Goal: Navigation & Orientation: Understand site structure

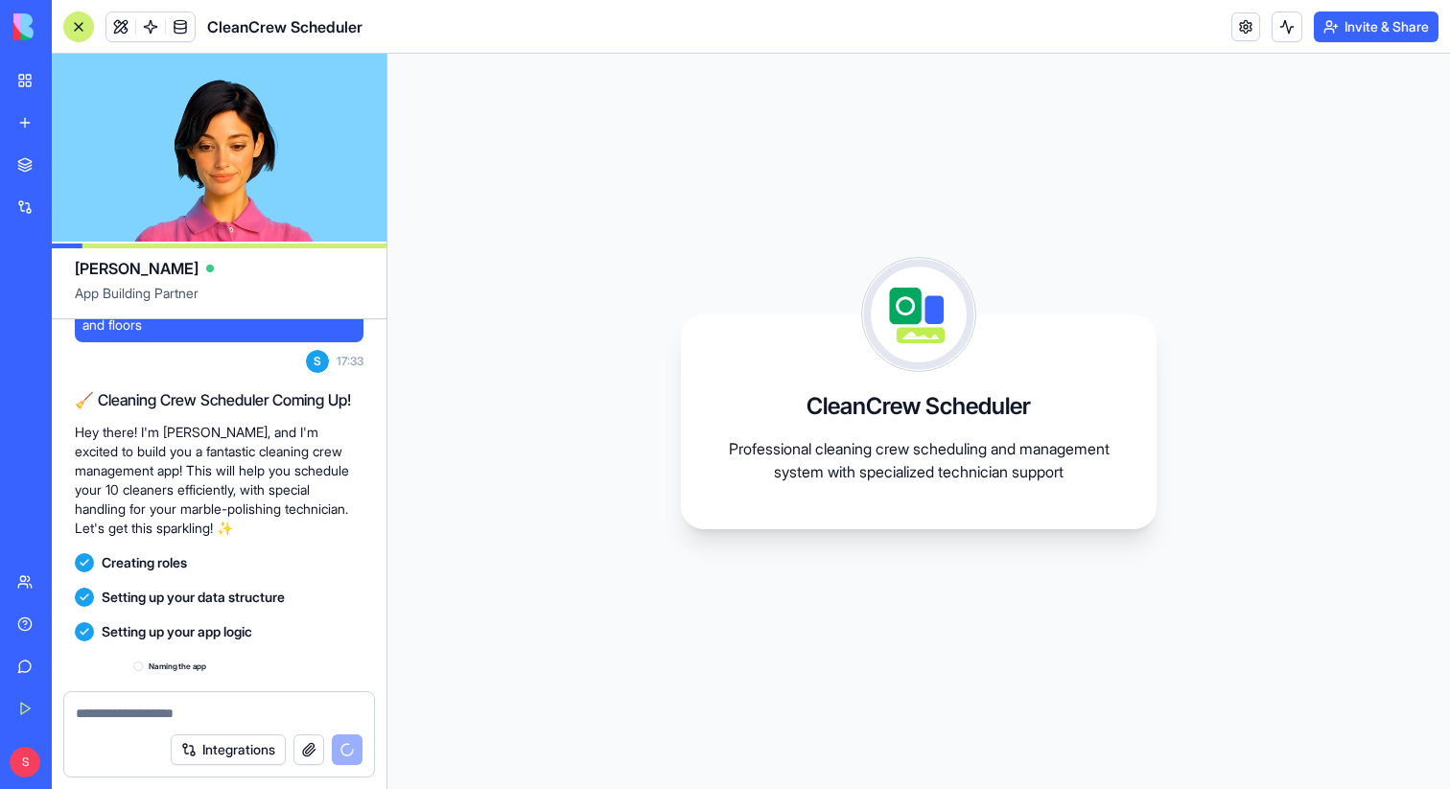
scroll to position [272, 0]
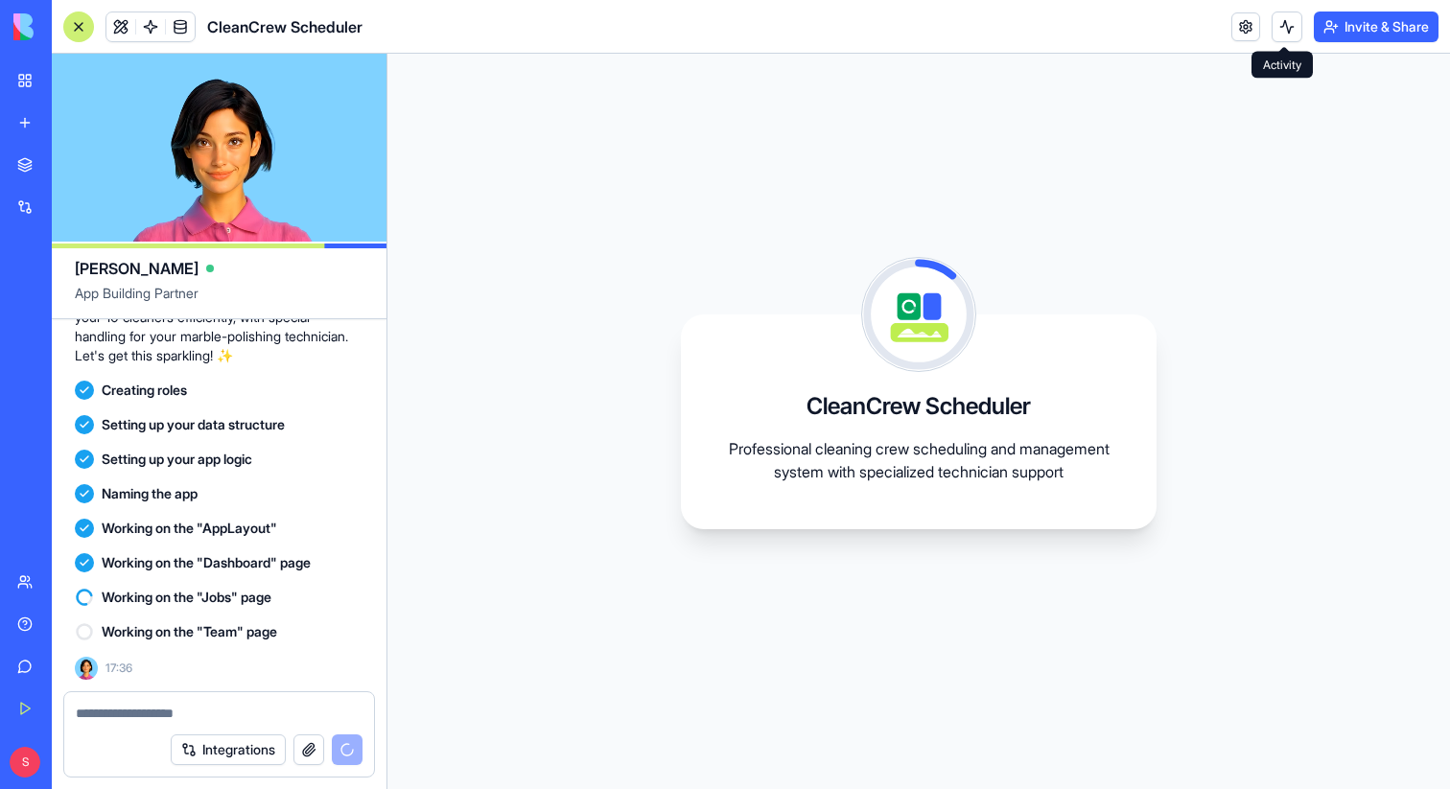
click at [1285, 23] on button at bounding box center [1287, 27] width 31 height 31
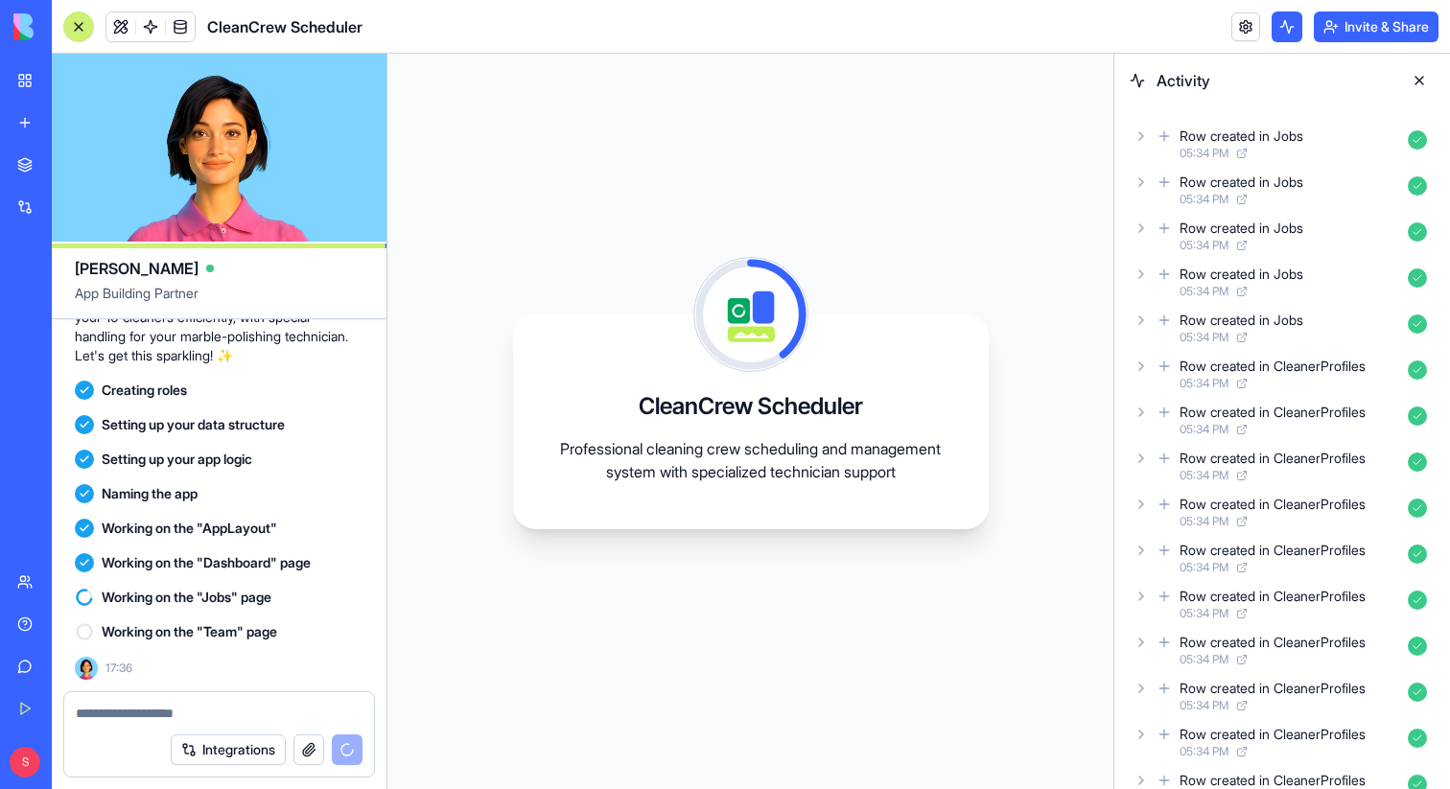
scroll to position [35, 0]
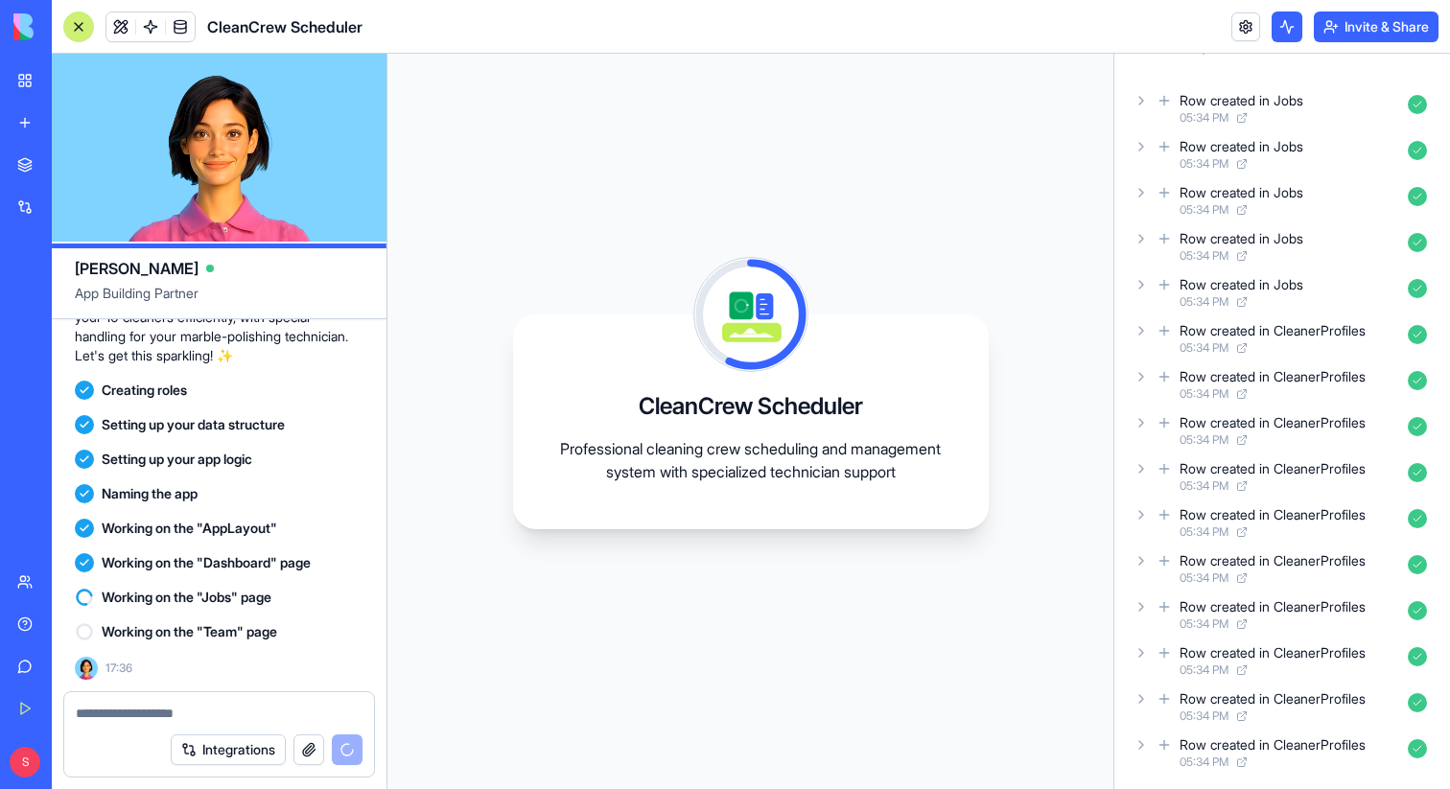
click at [1138, 742] on icon at bounding box center [1141, 745] width 15 height 15
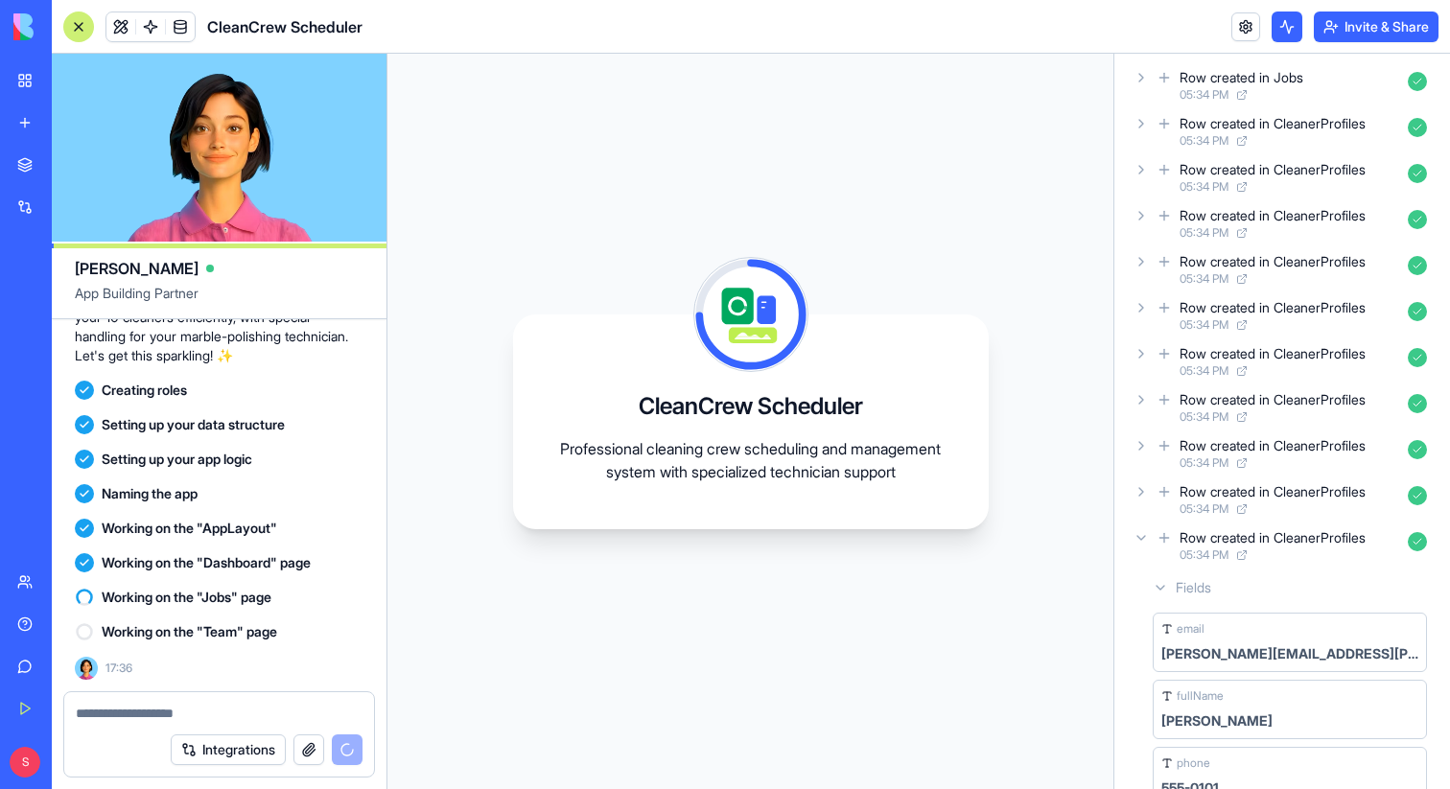
scroll to position [484, 0]
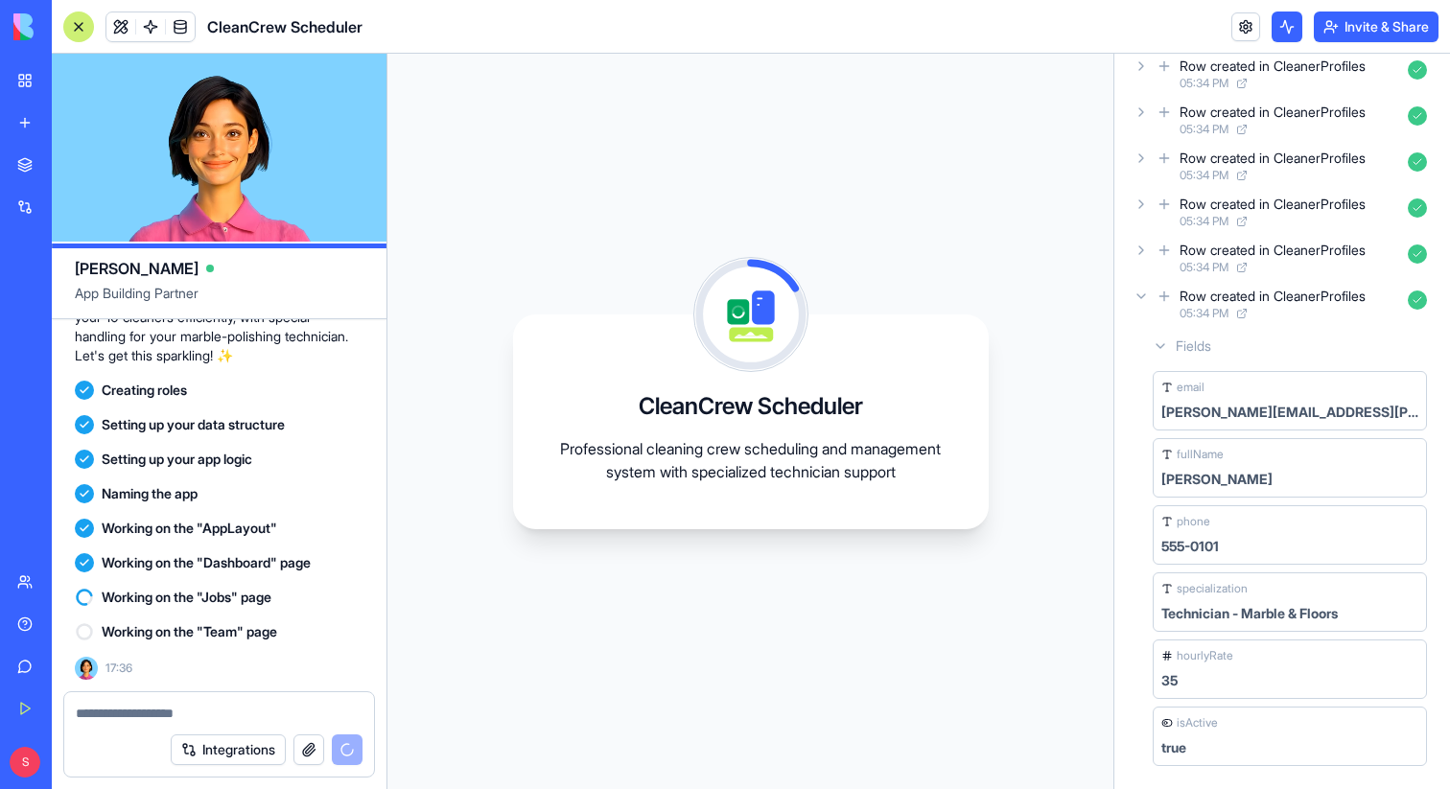
click at [1136, 301] on icon at bounding box center [1141, 296] width 15 height 15
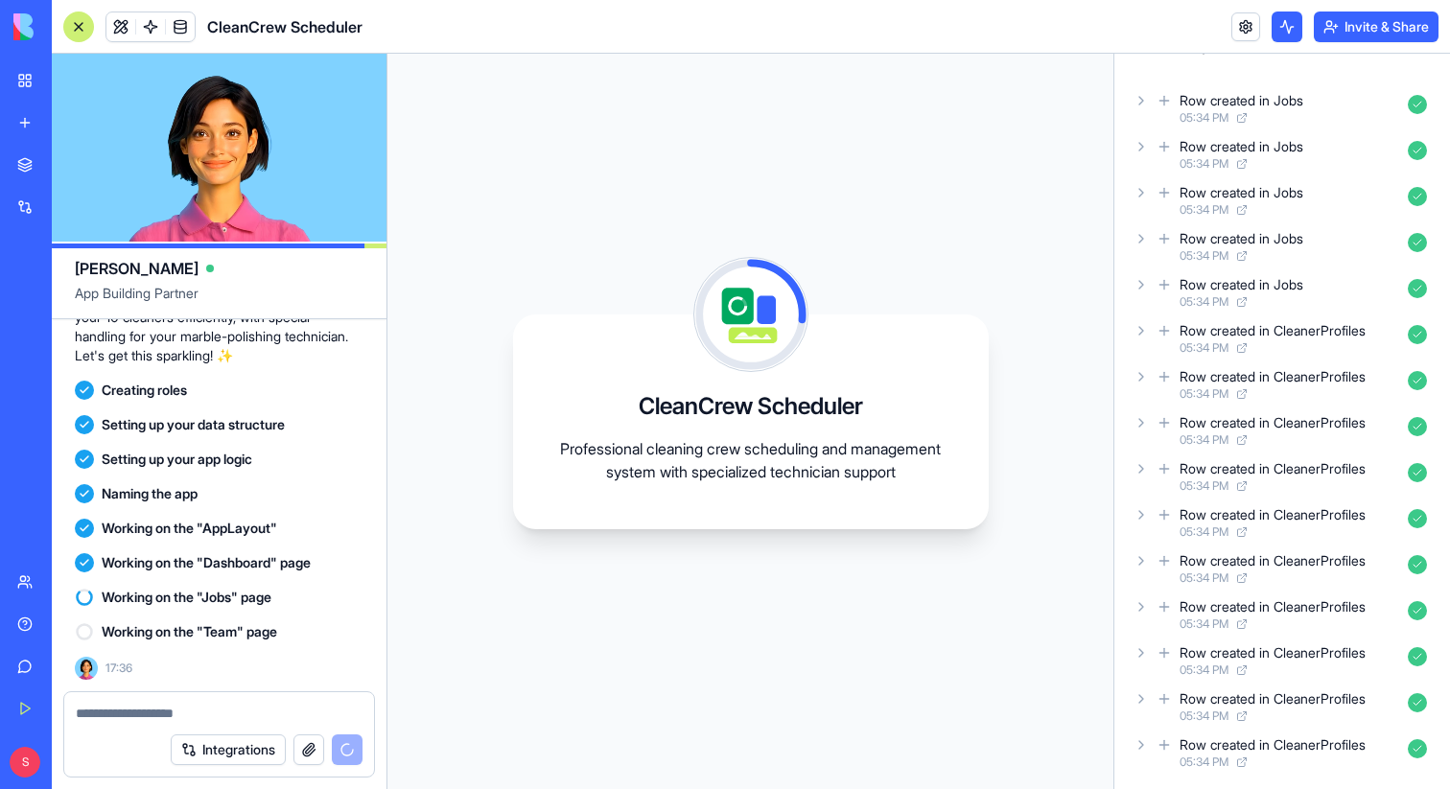
click at [1134, 430] on icon at bounding box center [1141, 422] width 15 height 15
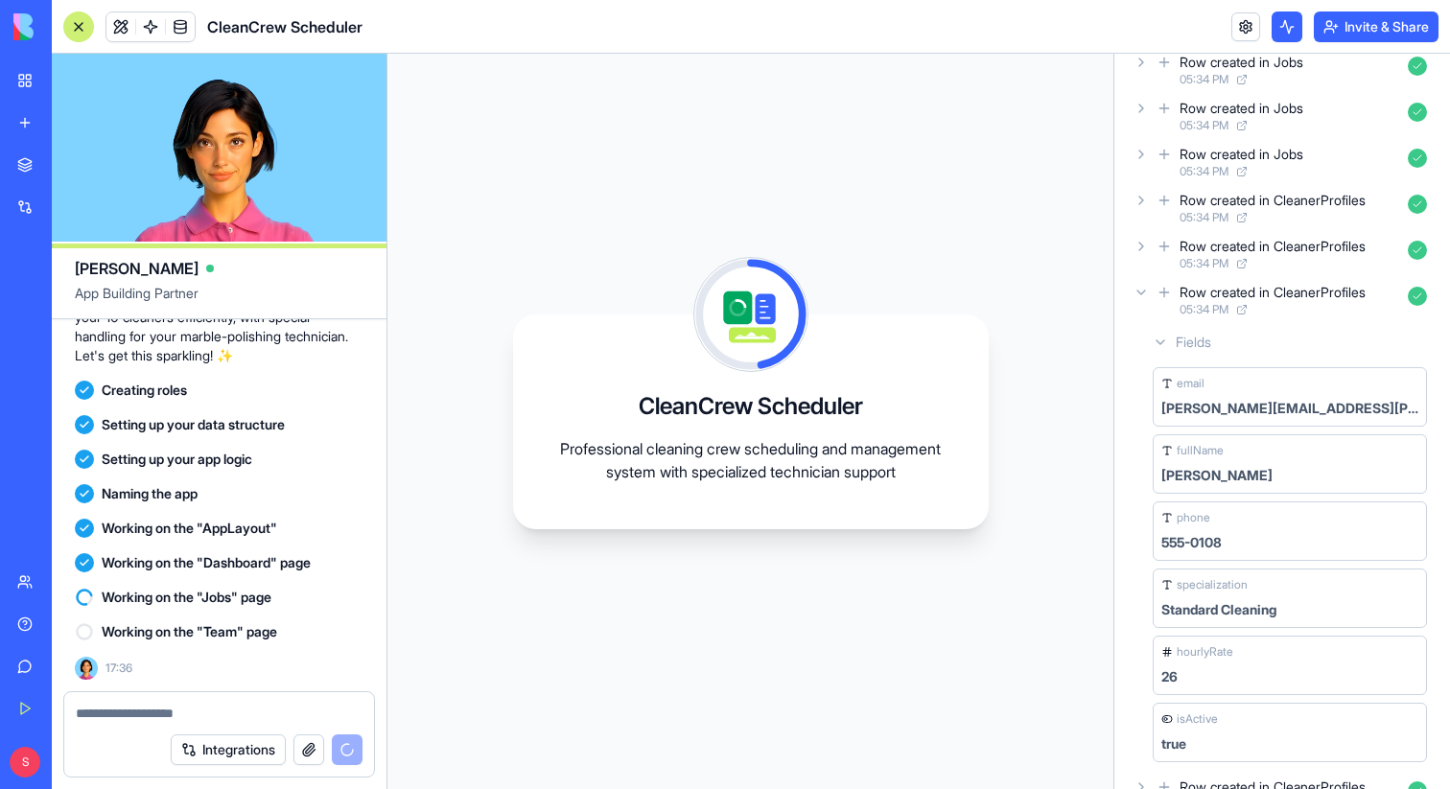
scroll to position [149, 0]
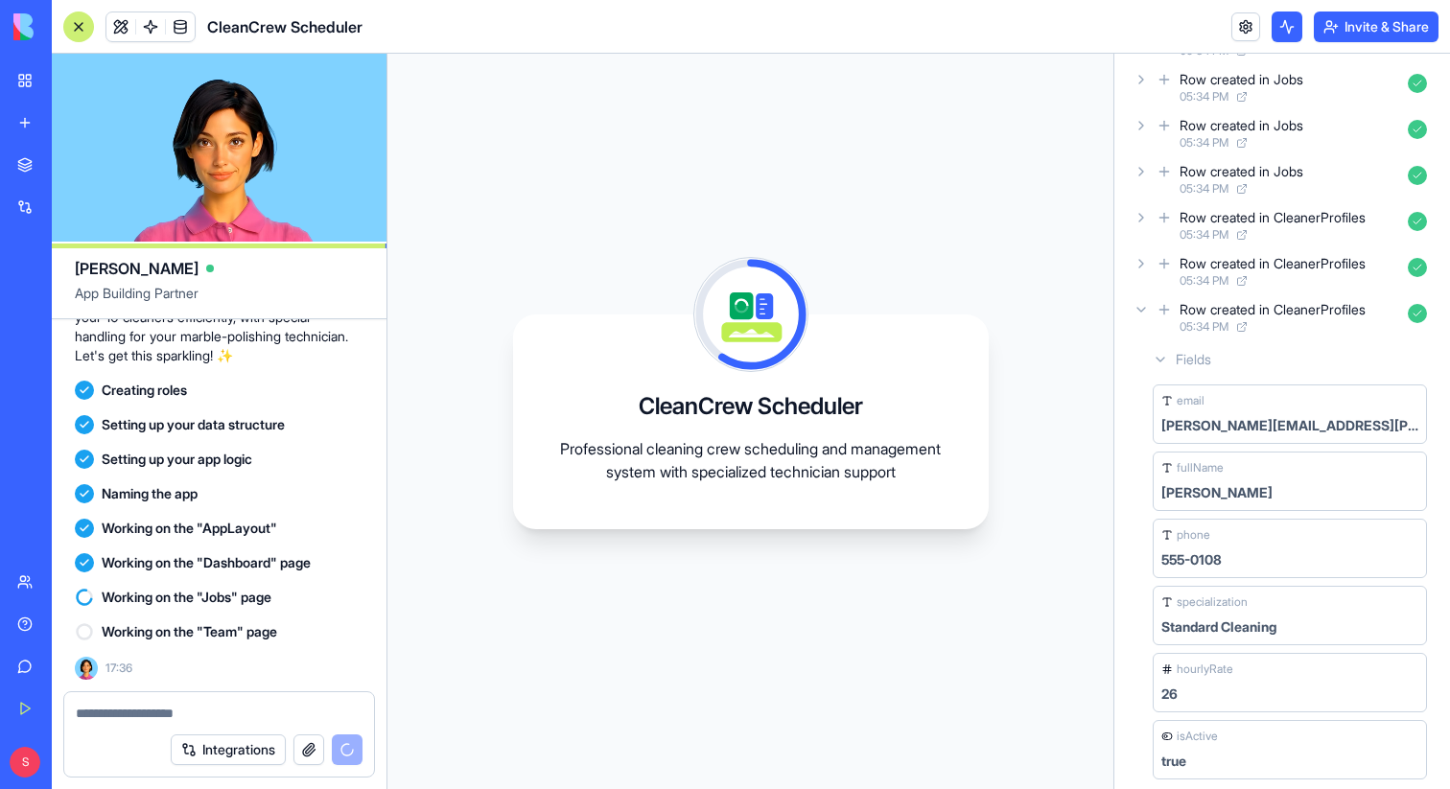
click at [1138, 310] on icon at bounding box center [1141, 309] width 15 height 15
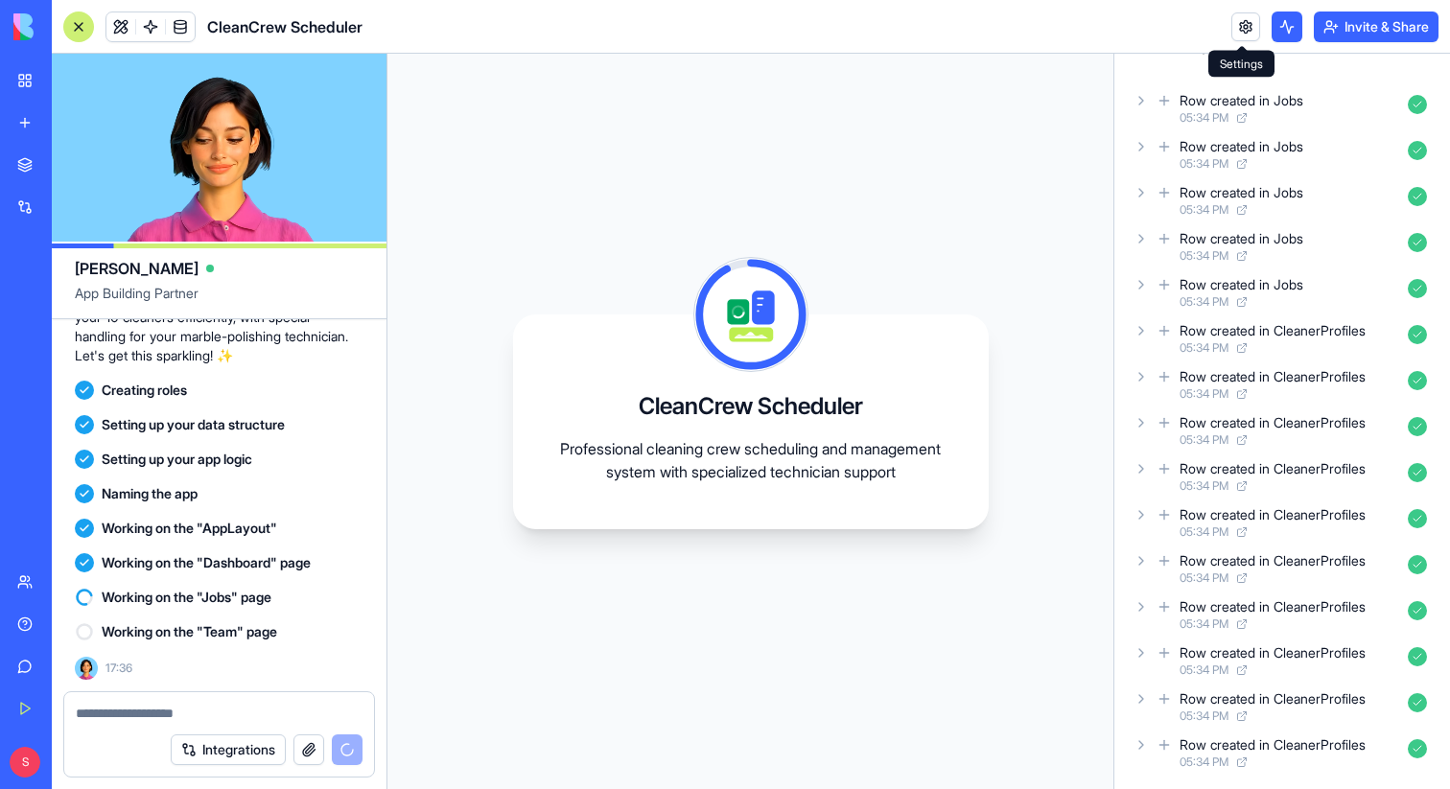
click at [1246, 31] on link at bounding box center [1246, 26] width 29 height 29
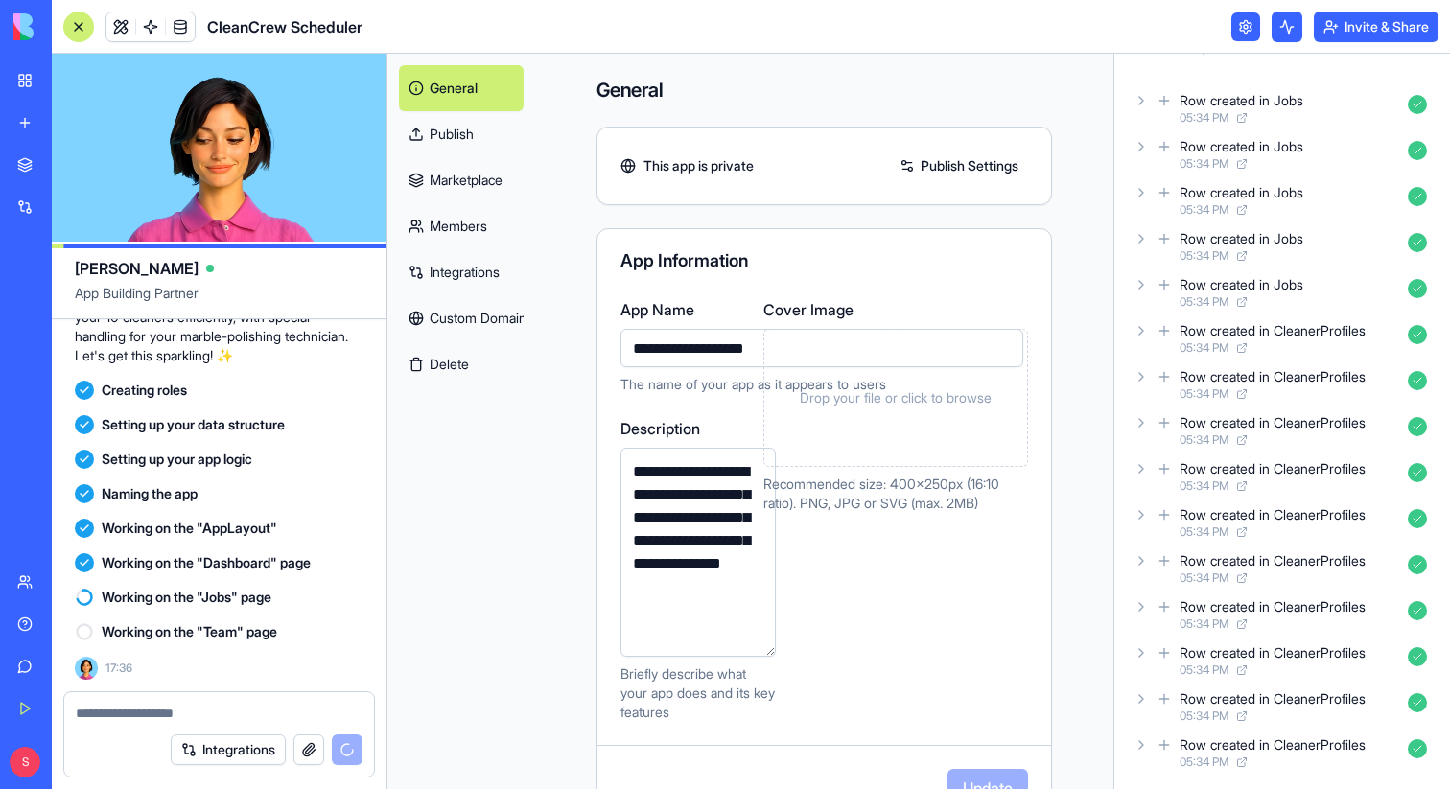
click at [446, 223] on link "Members" at bounding box center [461, 226] width 125 height 46
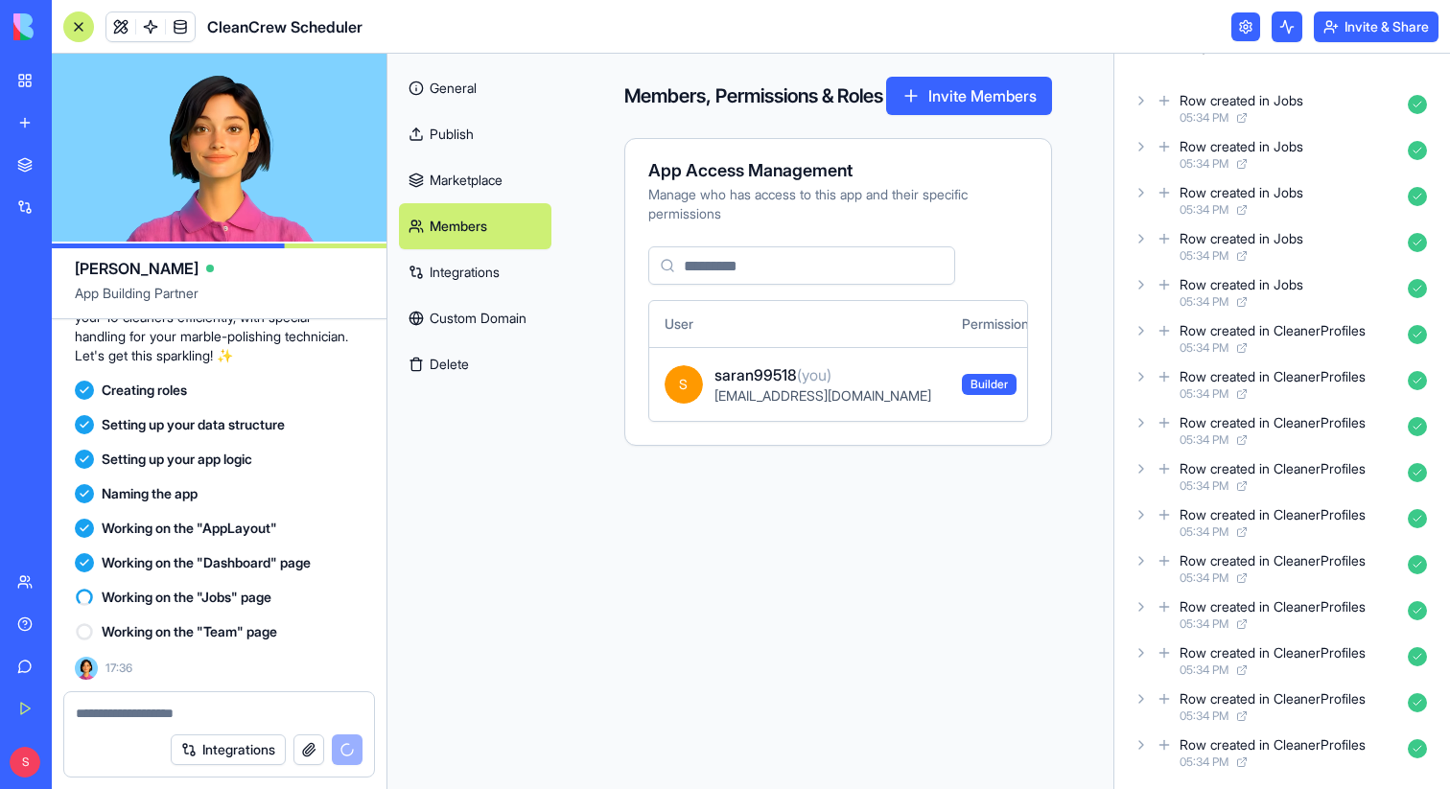
click at [450, 270] on link "Integrations" at bounding box center [475, 272] width 153 height 46
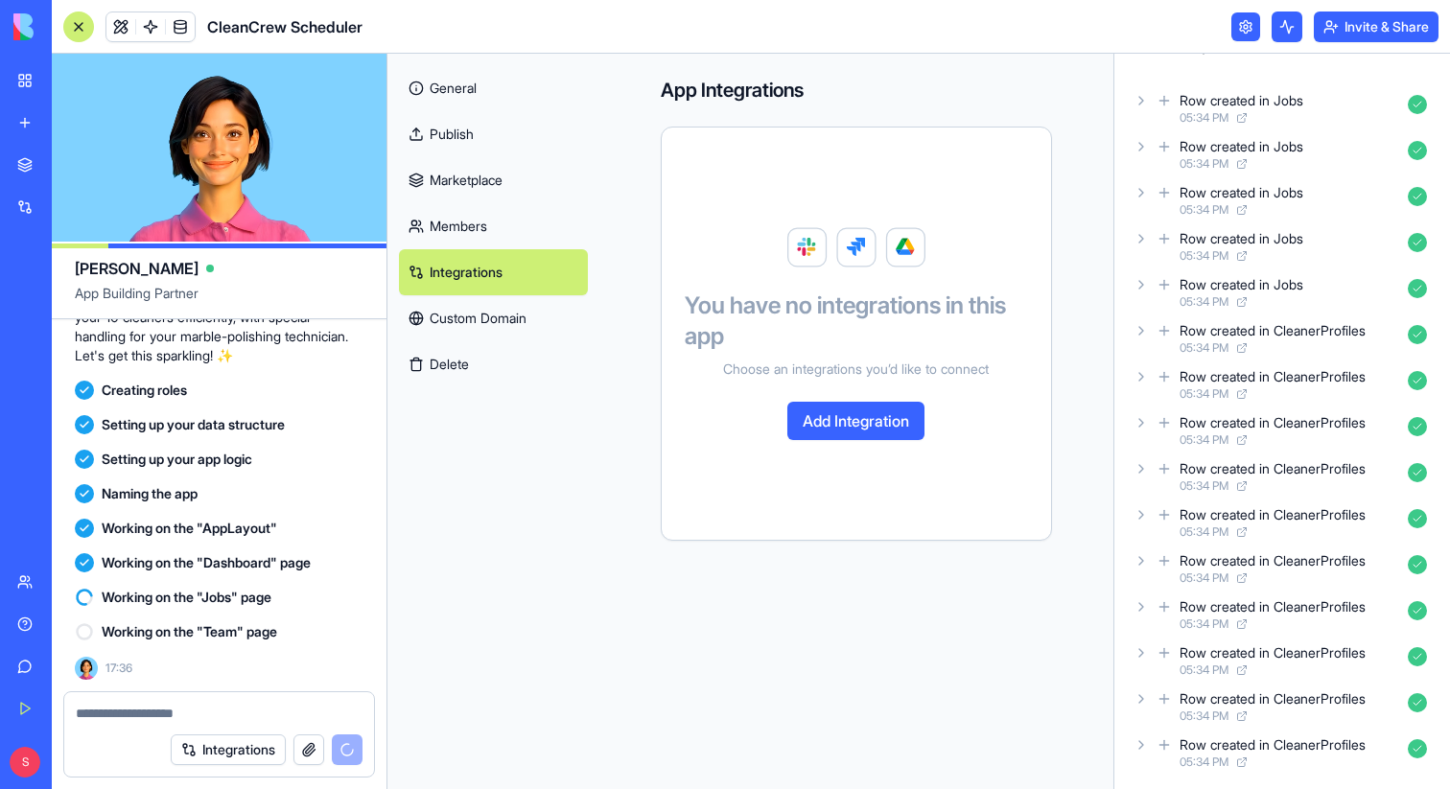
click at [436, 316] on link "Custom Domain" at bounding box center [493, 318] width 189 height 46
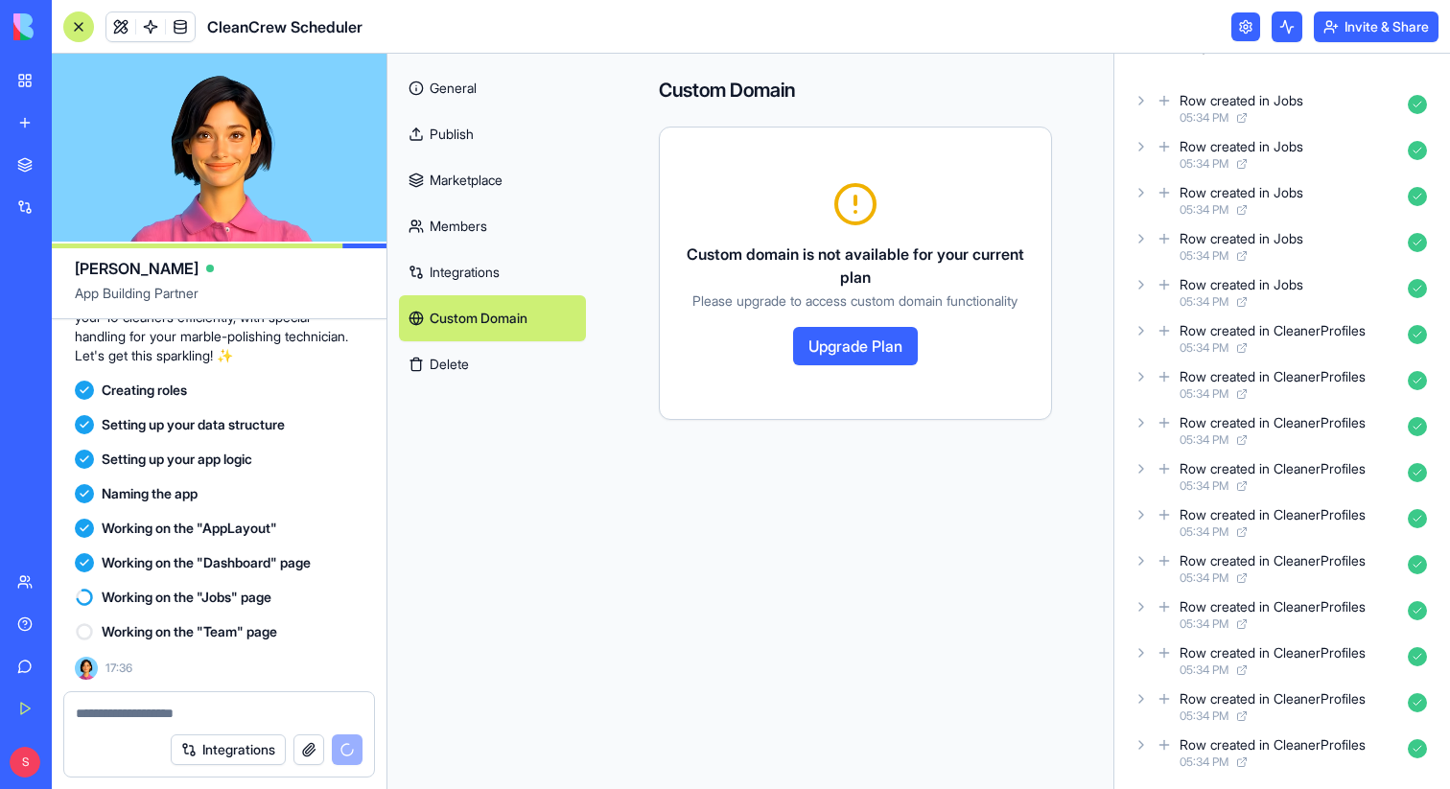
click at [1222, 44] on header "CleanCrew Scheduler Invite & Share" at bounding box center [751, 27] width 1398 height 54
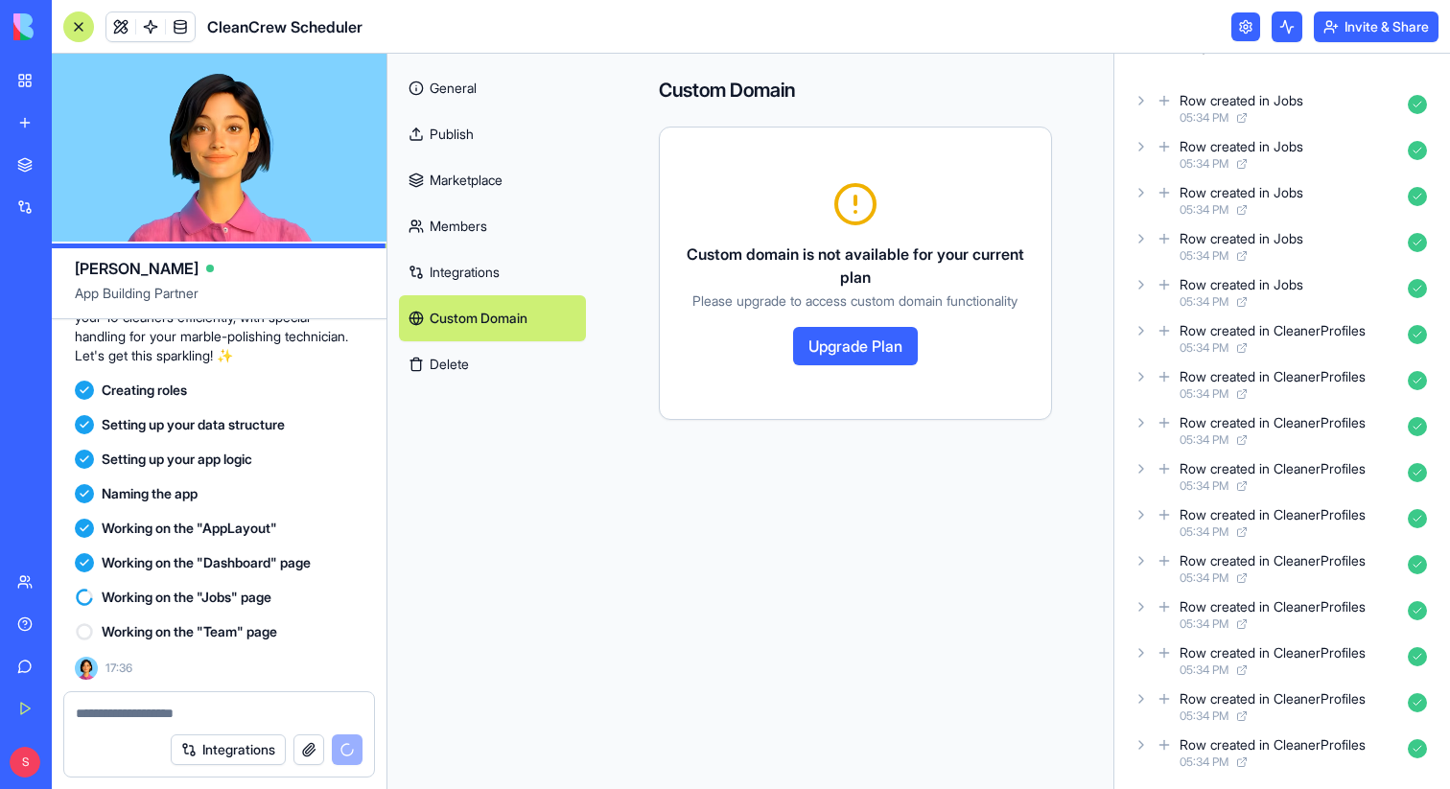
click at [1233, 32] on link at bounding box center [1246, 26] width 29 height 29
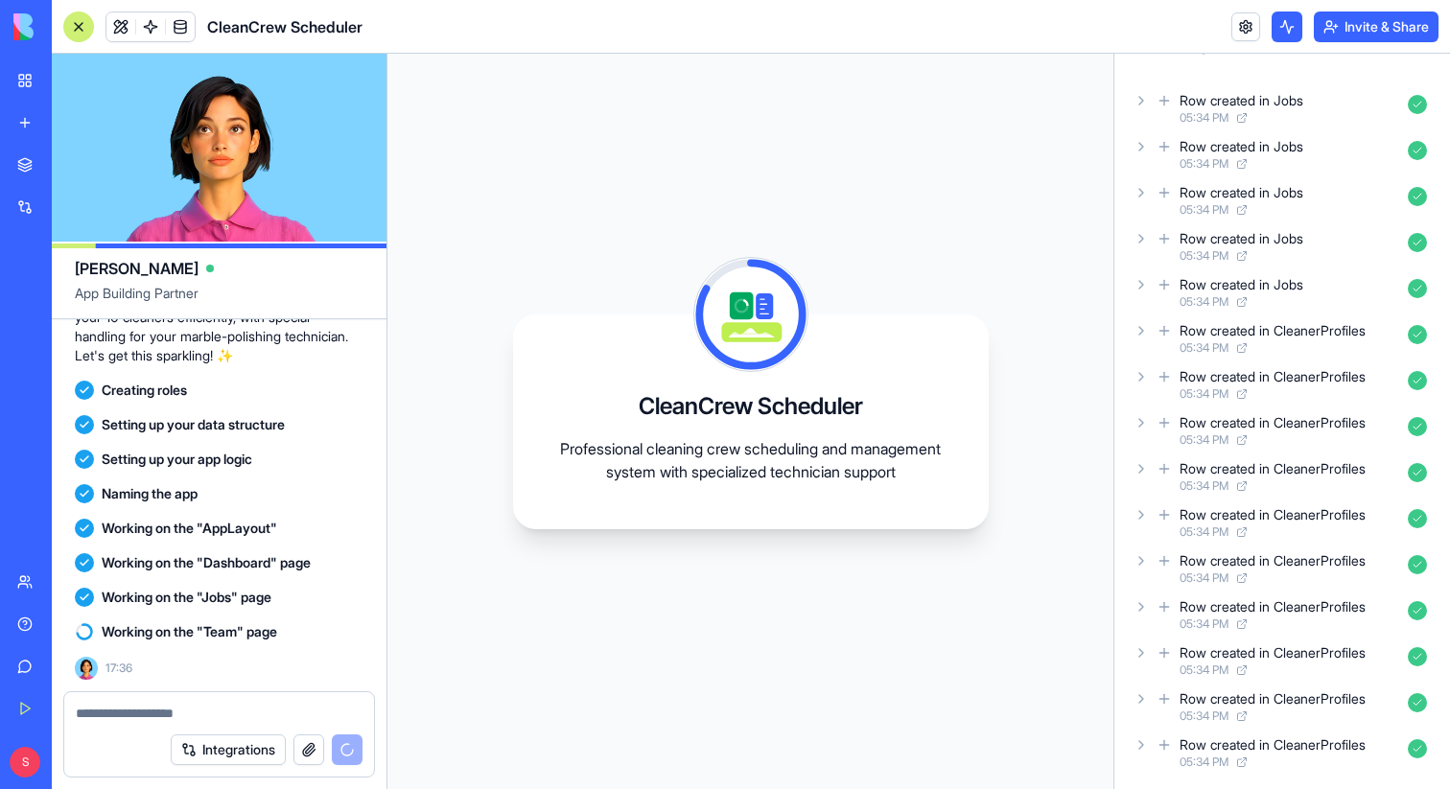
click at [466, 655] on div "CleanCrew Scheduler Professional cleaning crew scheduling and management system…" at bounding box center [751, 422] width 726 height 736
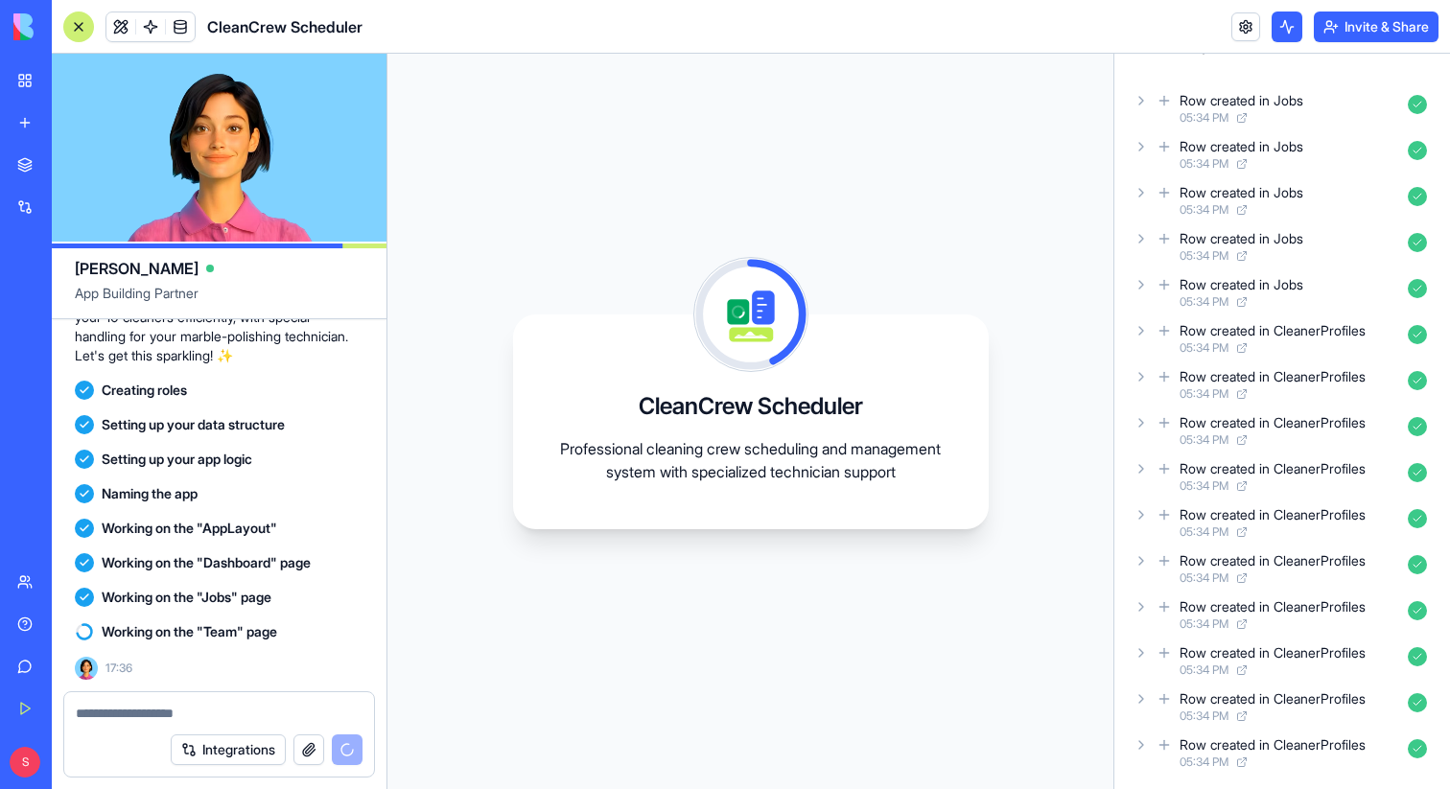
click at [1142, 745] on icon at bounding box center [1141, 745] width 4 height 8
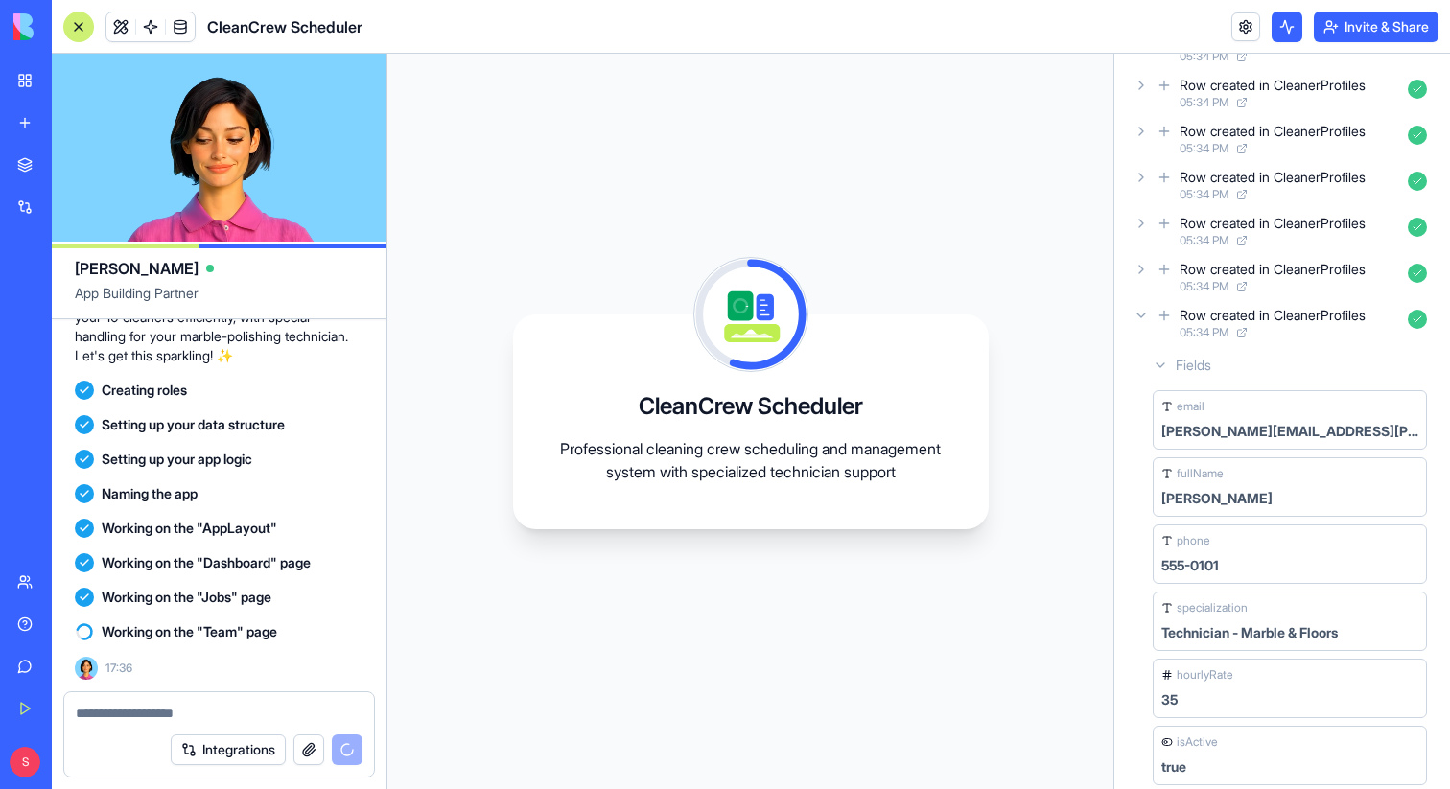
scroll to position [484, 0]
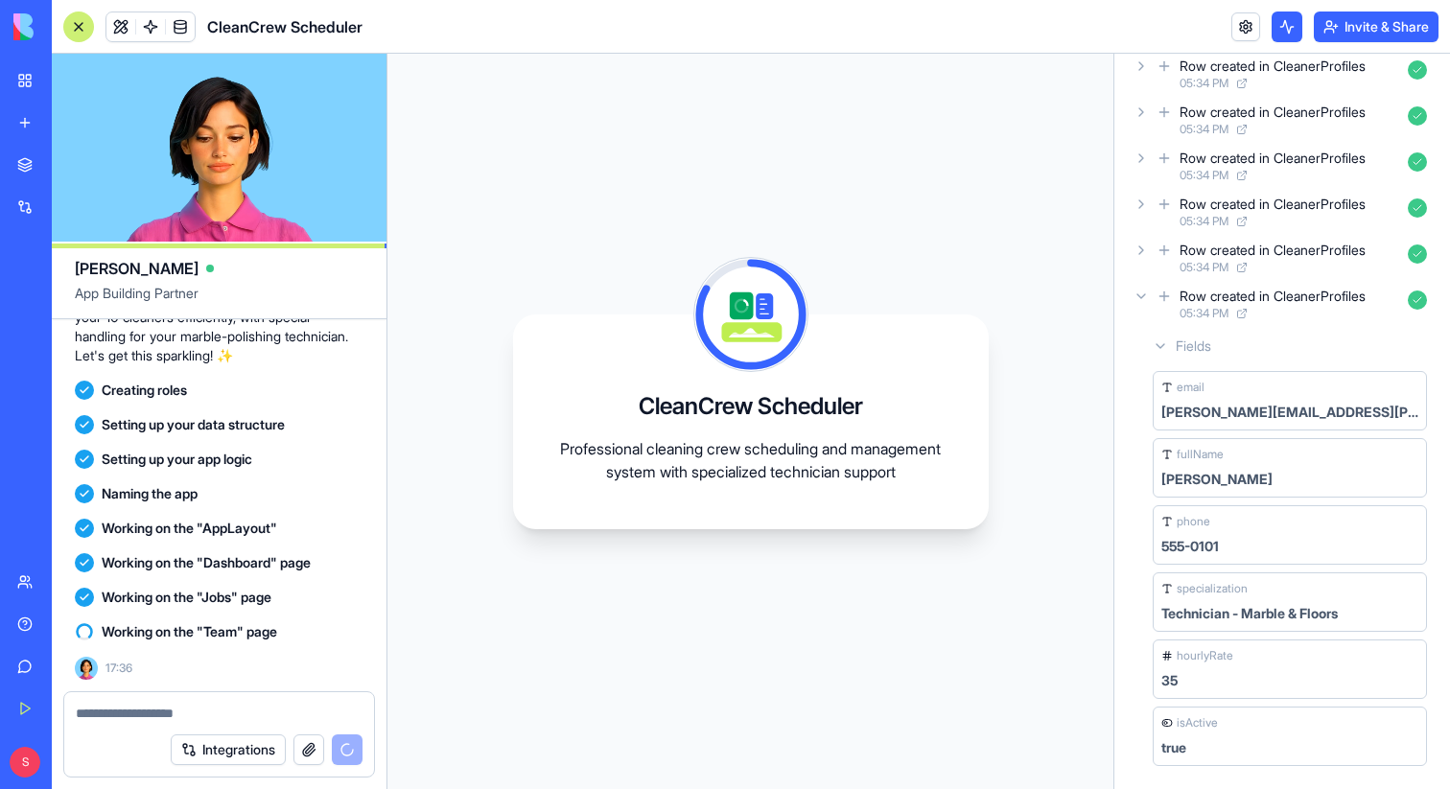
click at [1143, 290] on icon at bounding box center [1141, 296] width 15 height 15
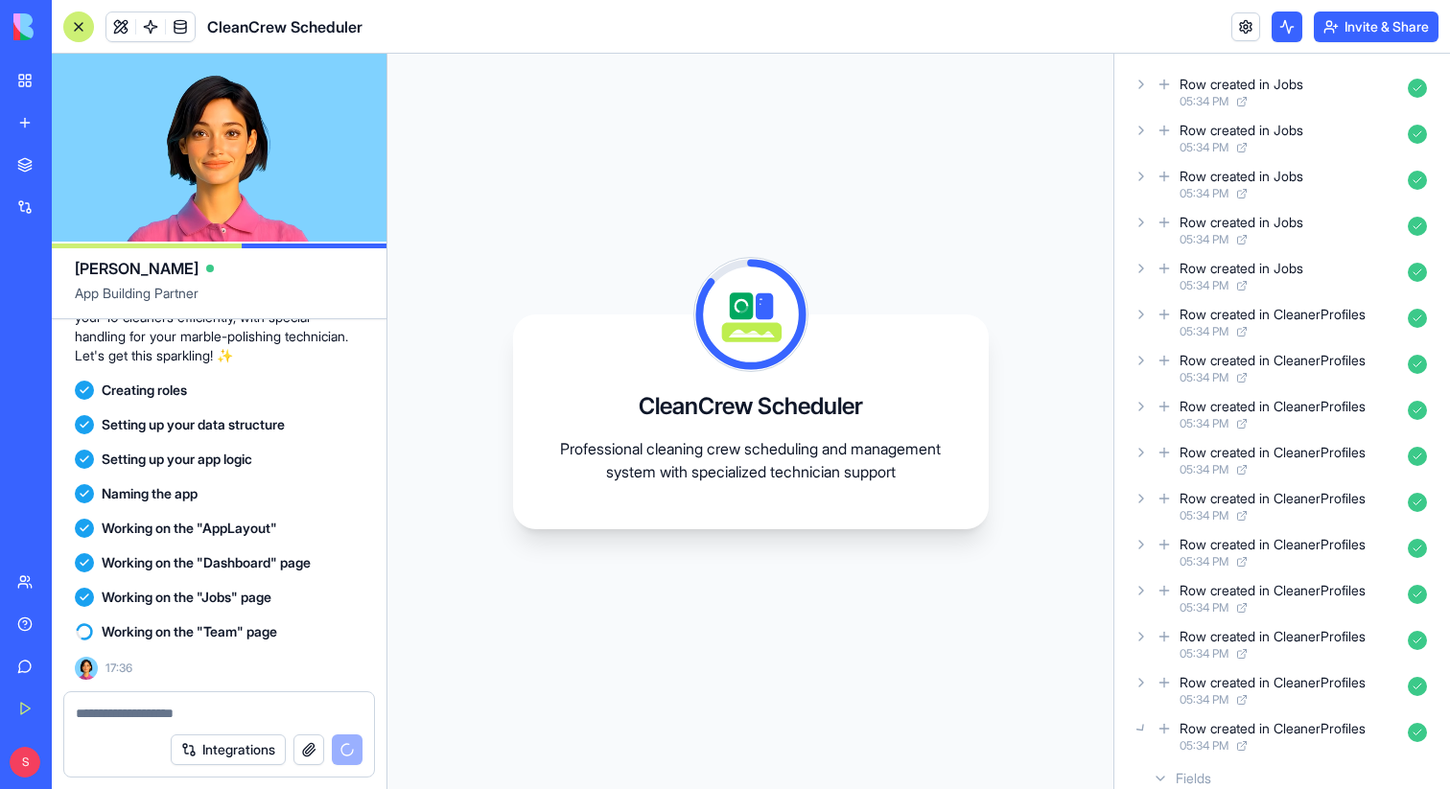
scroll to position [35, 0]
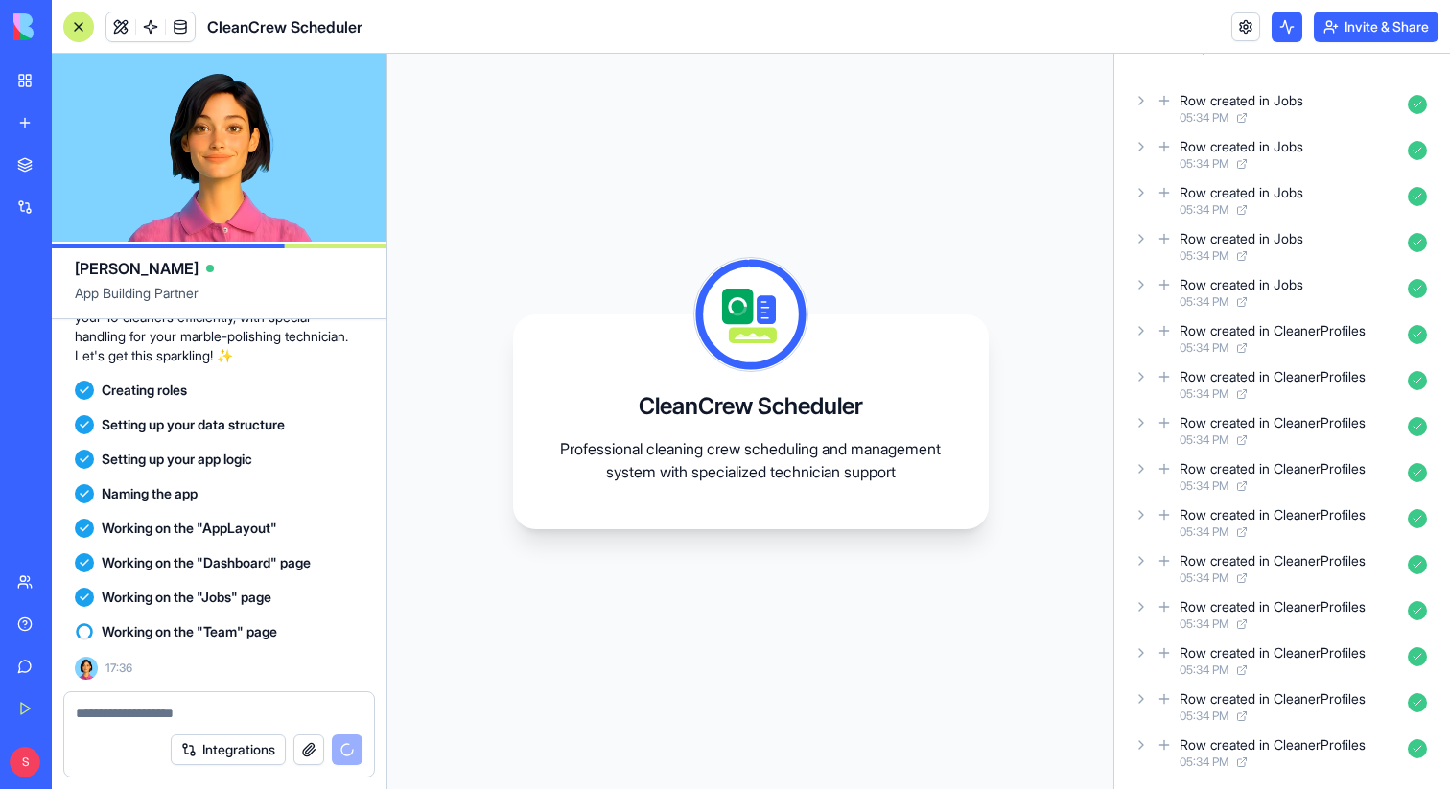
click at [1135, 378] on icon at bounding box center [1141, 376] width 15 height 15
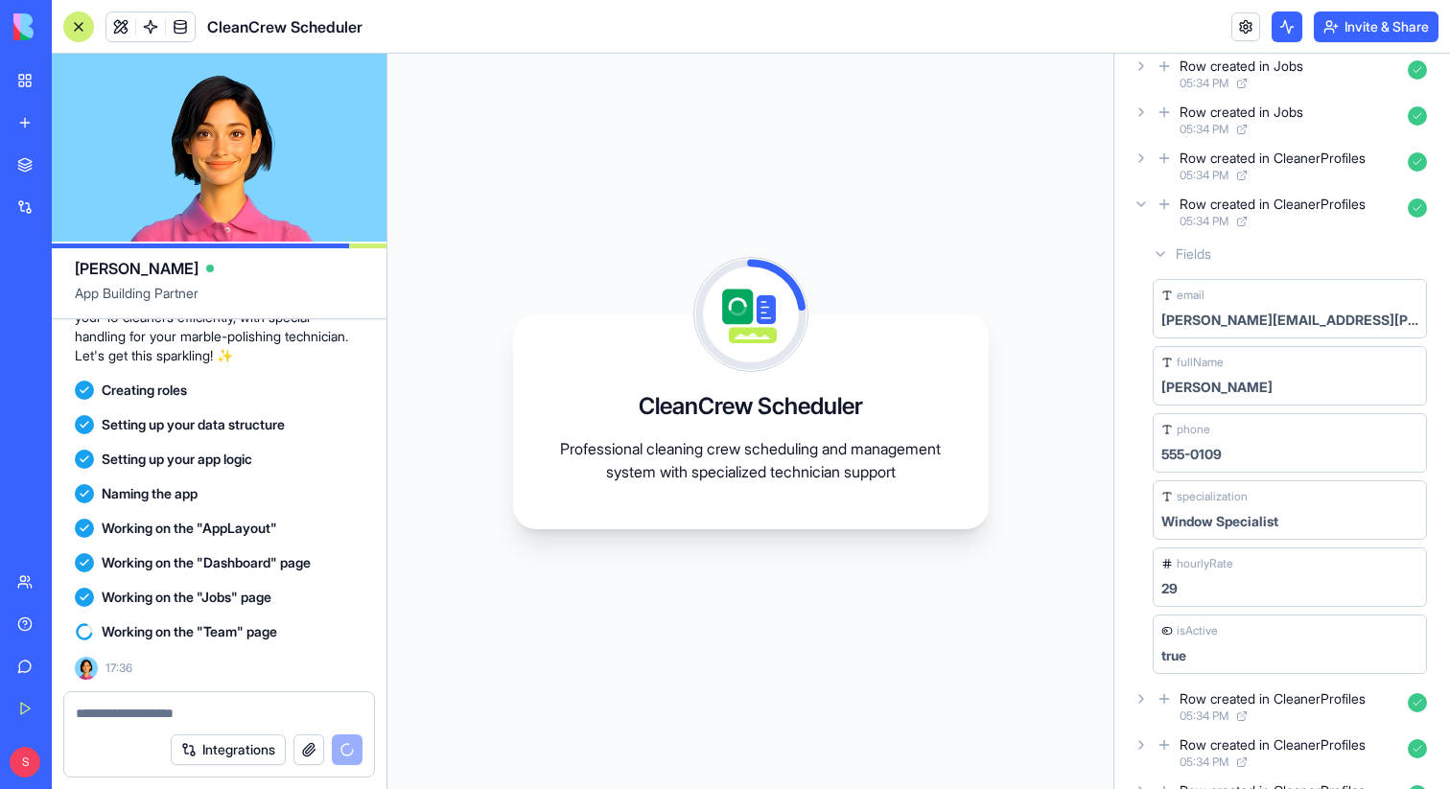
scroll to position [183, 0]
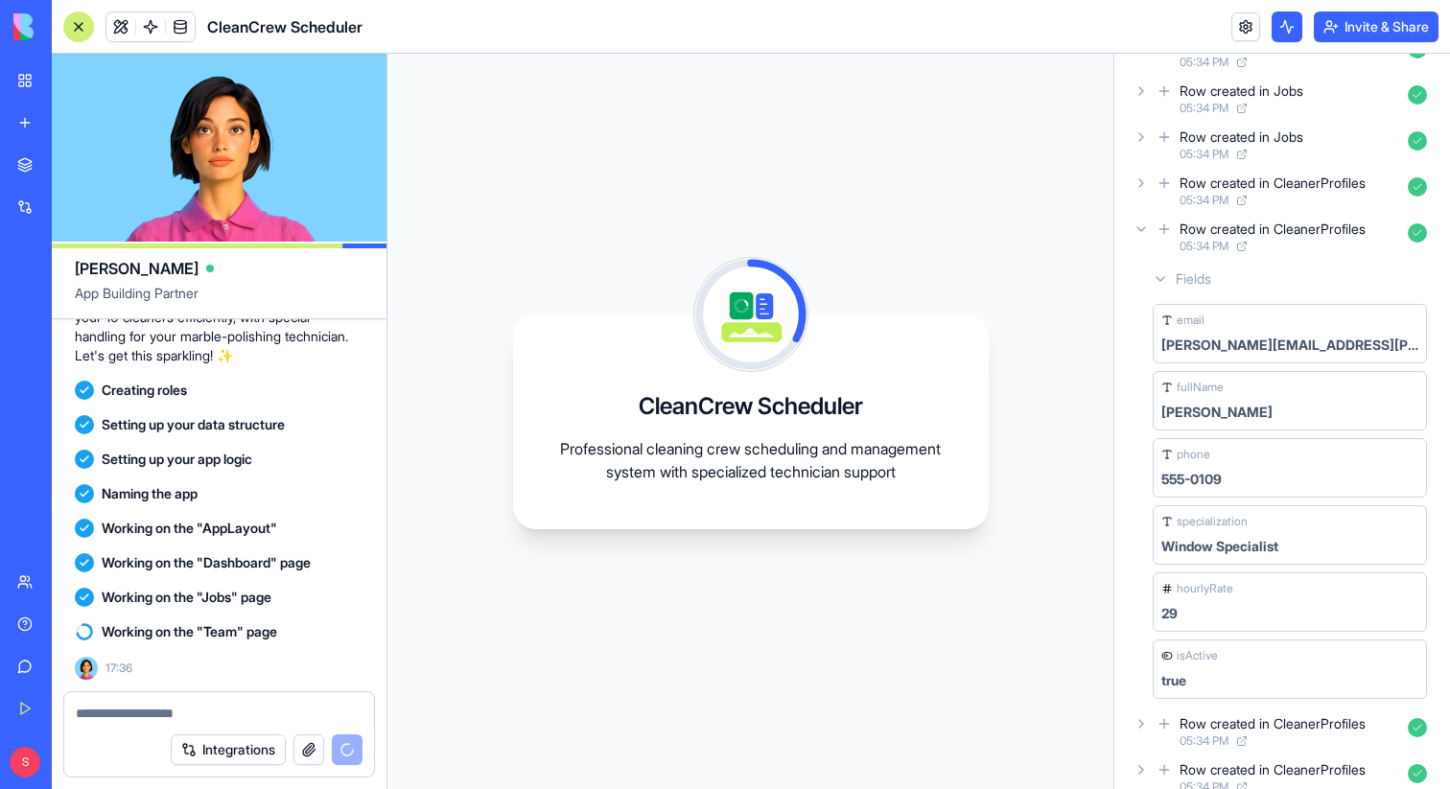
click at [1142, 232] on icon at bounding box center [1141, 229] width 15 height 15
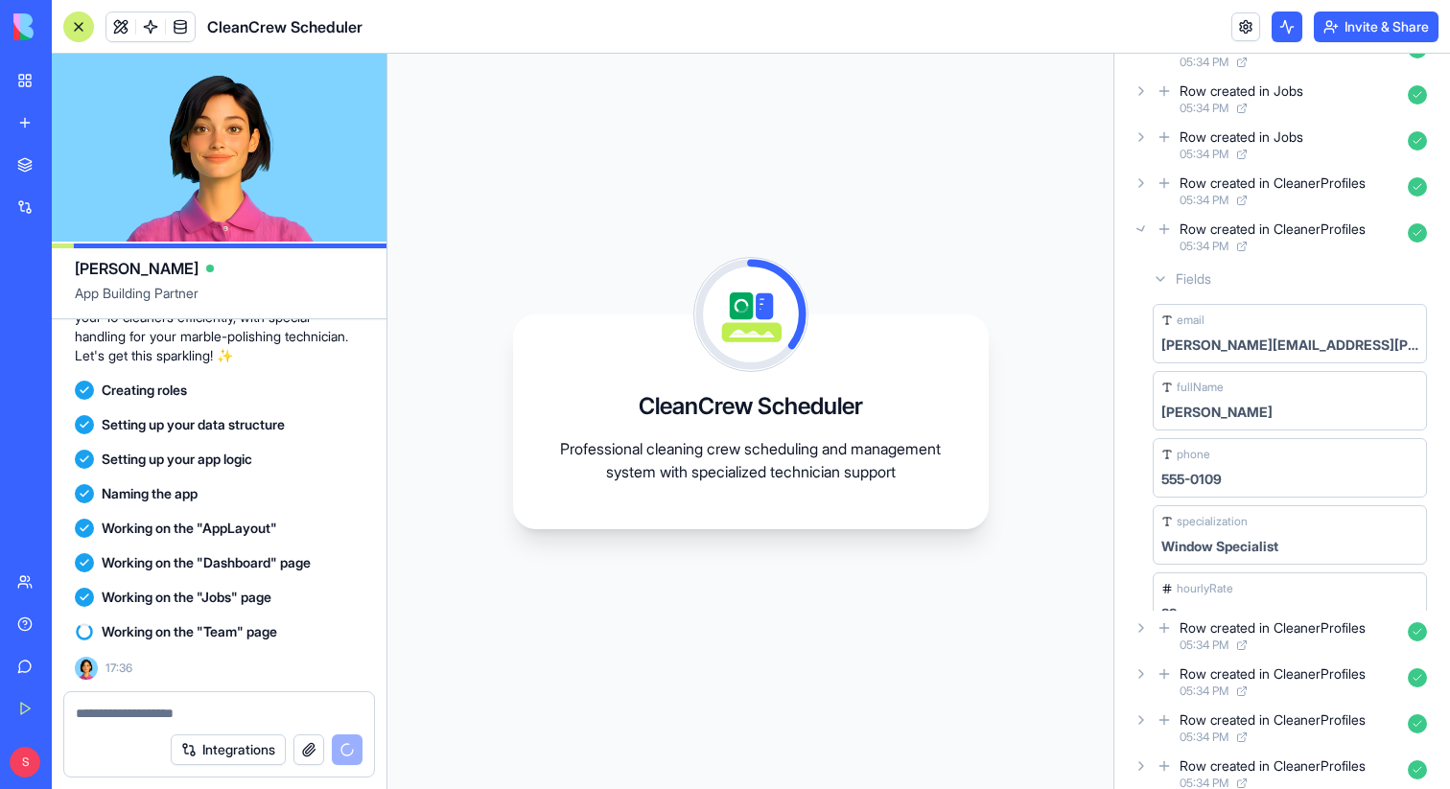
scroll to position [35, 0]
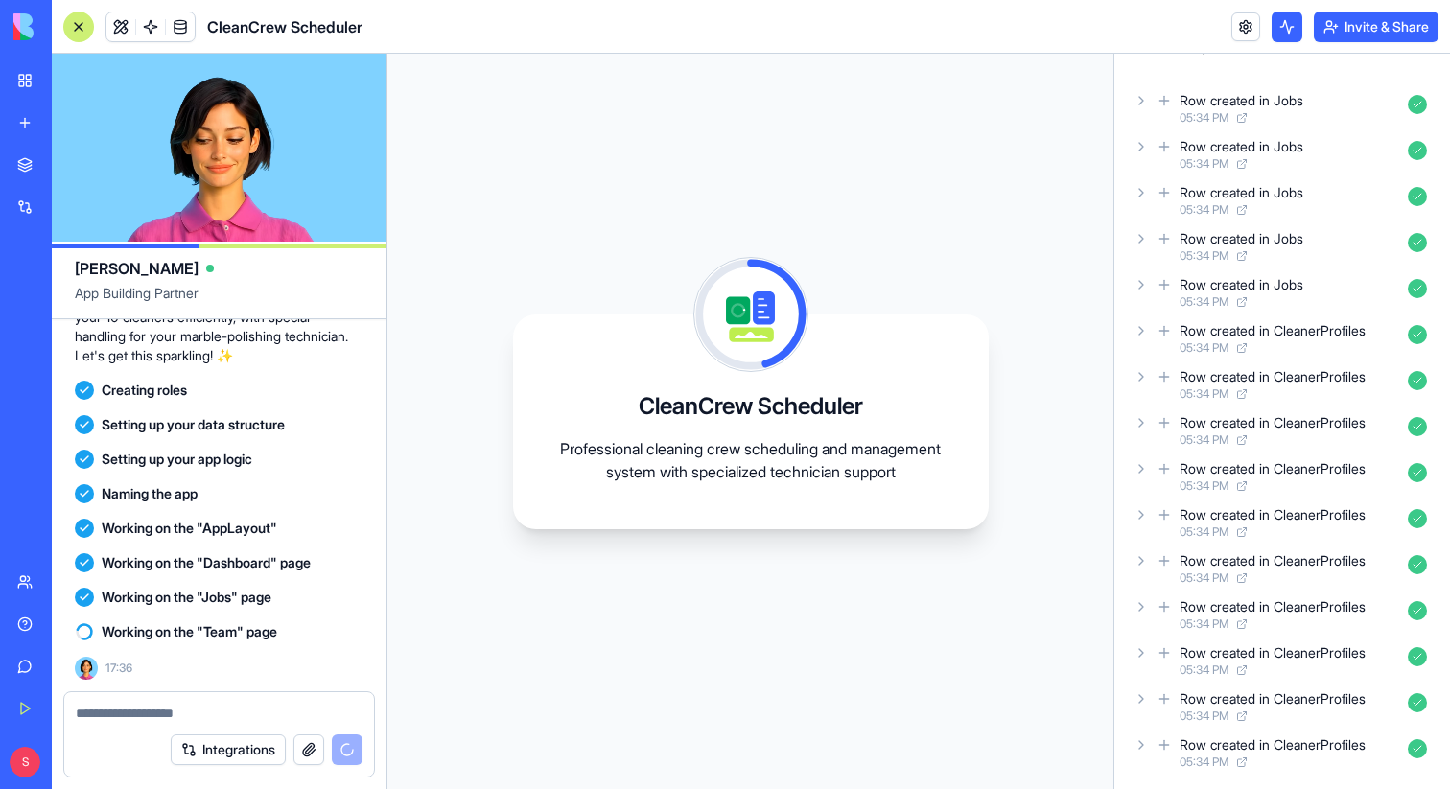
click at [1138, 507] on icon at bounding box center [1141, 514] width 15 height 15
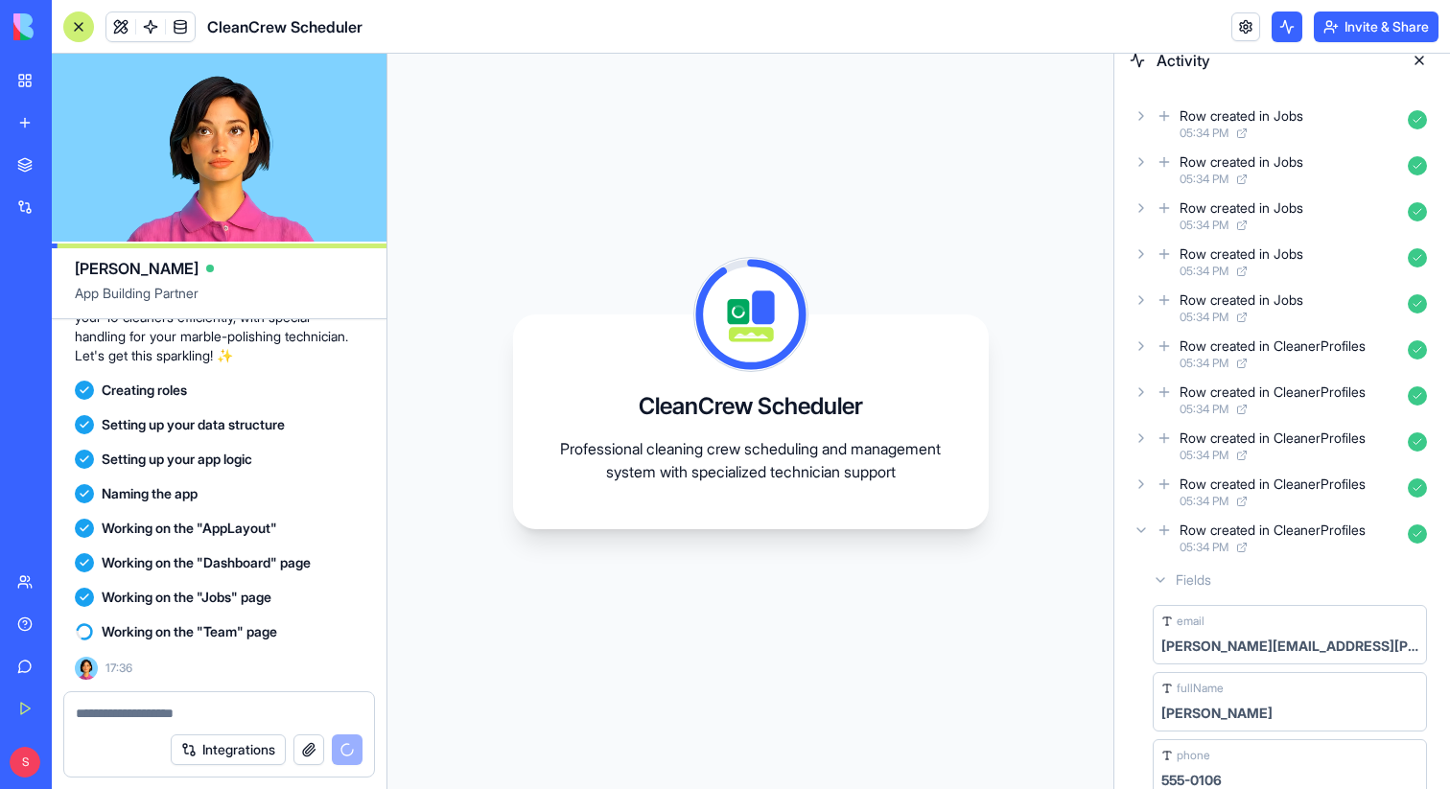
scroll to position [0, 0]
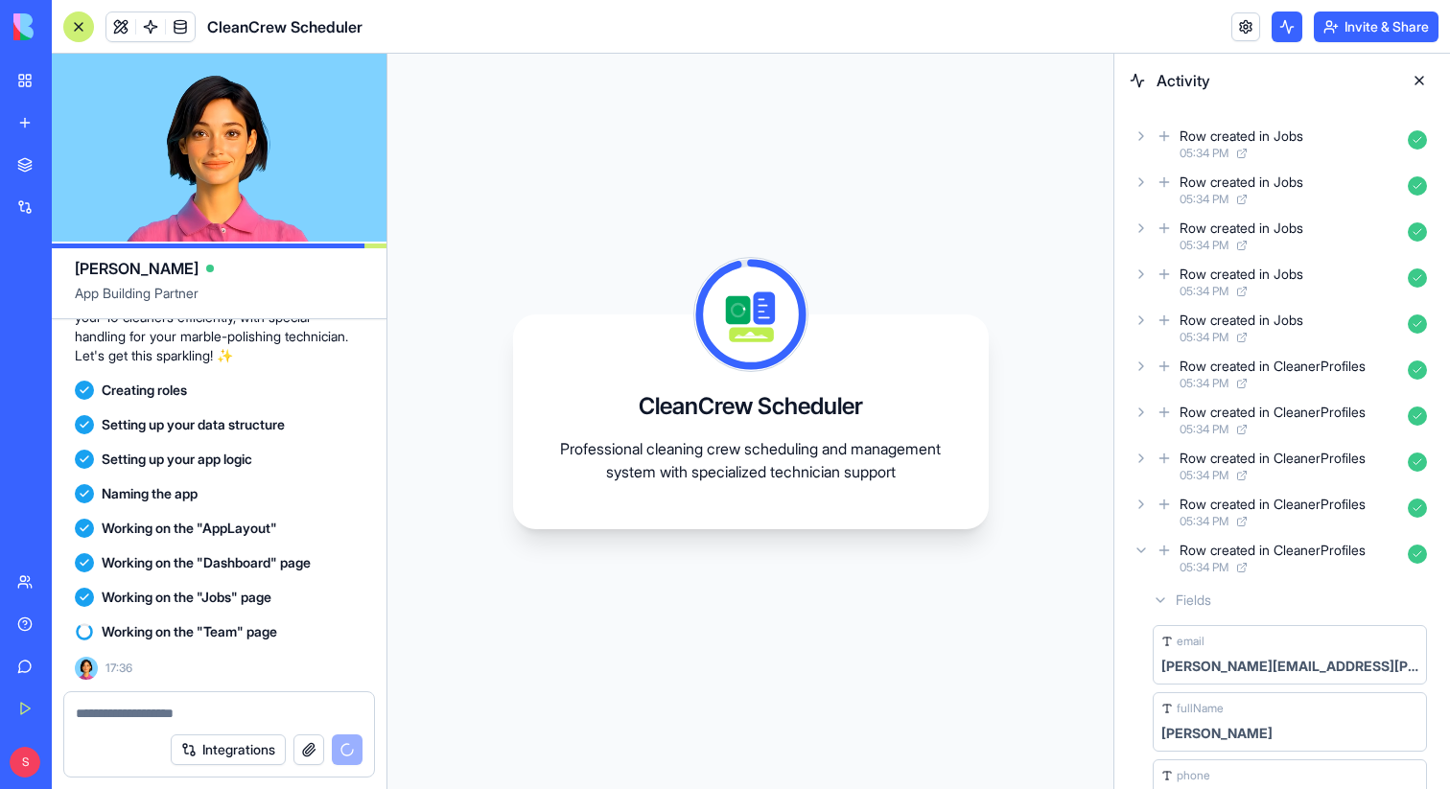
click at [1136, 548] on icon at bounding box center [1141, 550] width 15 height 15
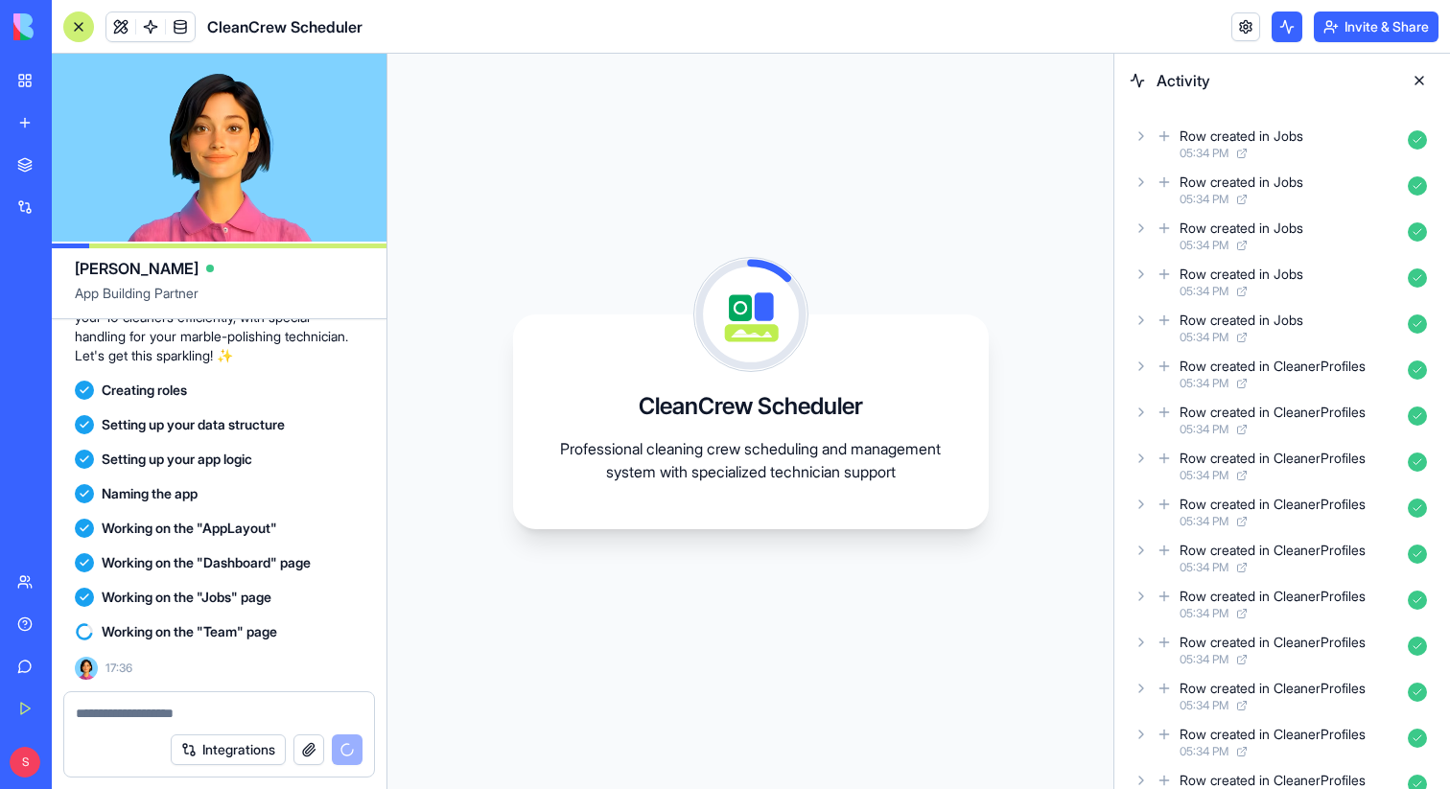
click at [794, 671] on div "CleanCrew Scheduler Professional cleaning crew scheduling and management system…" at bounding box center [751, 422] width 726 height 736
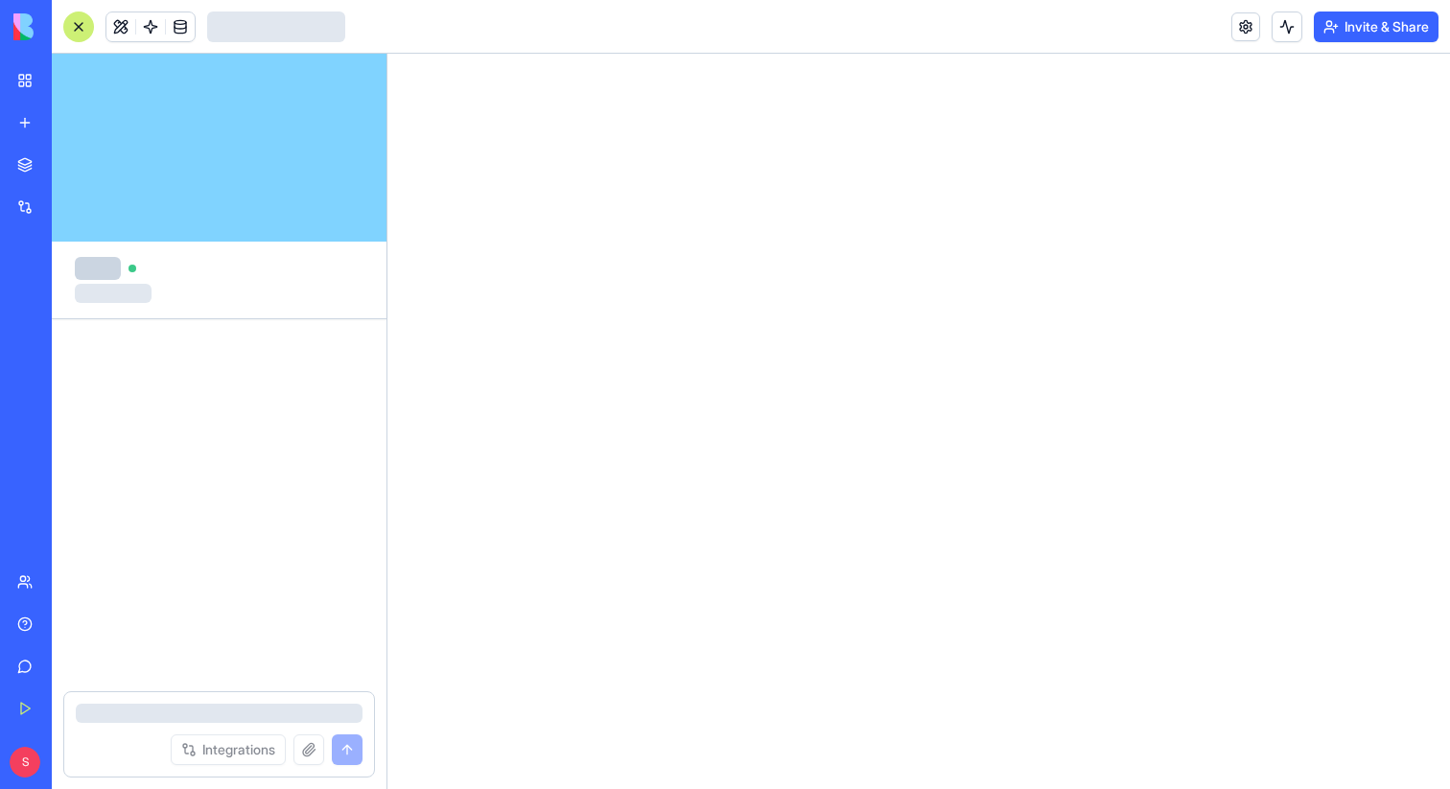
scroll to position [100, 0]
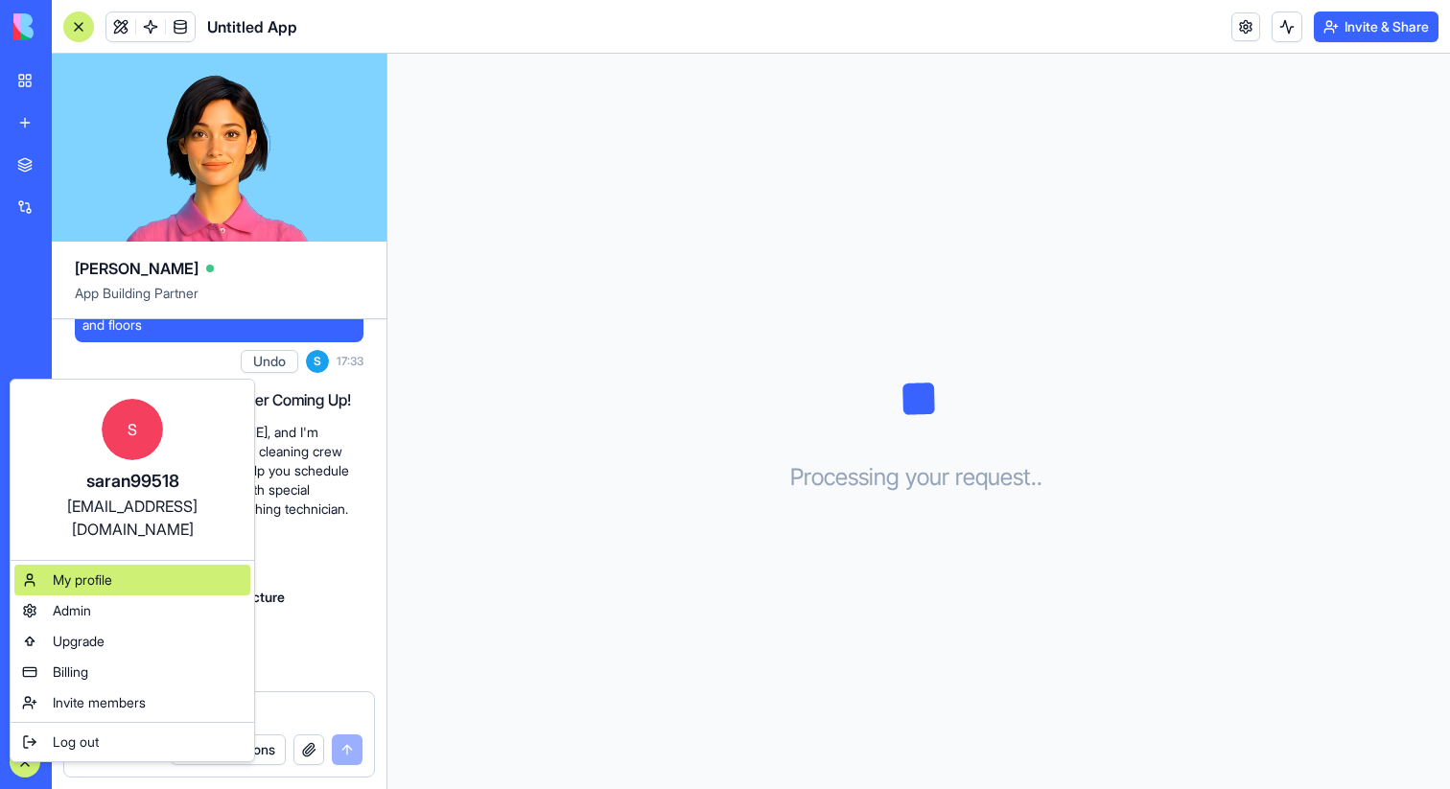
click at [92, 571] on span "My profile" at bounding box center [82, 580] width 59 height 19
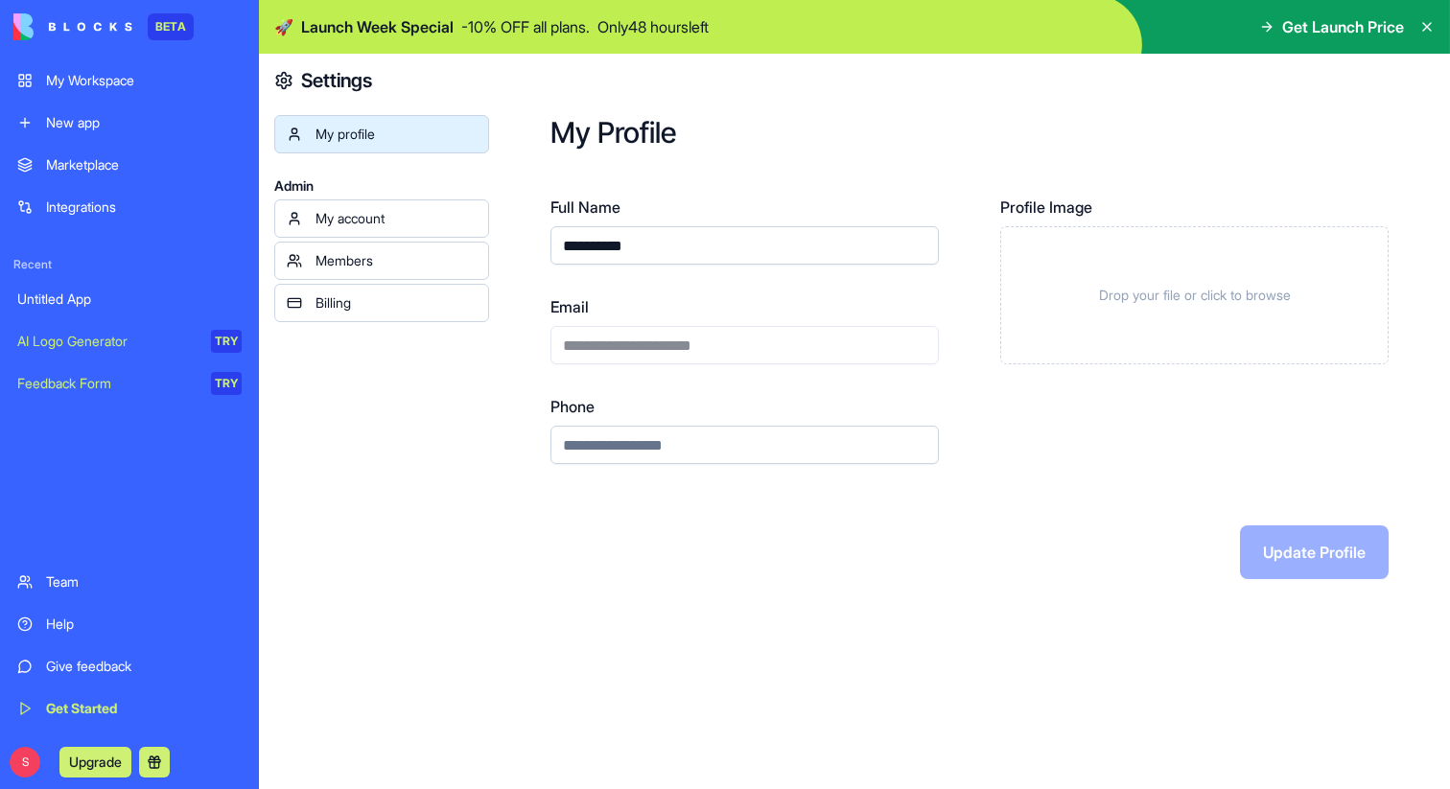
click at [1427, 28] on icon at bounding box center [1427, 26] width 15 height 15
